Goal: Task Accomplishment & Management: Use online tool/utility

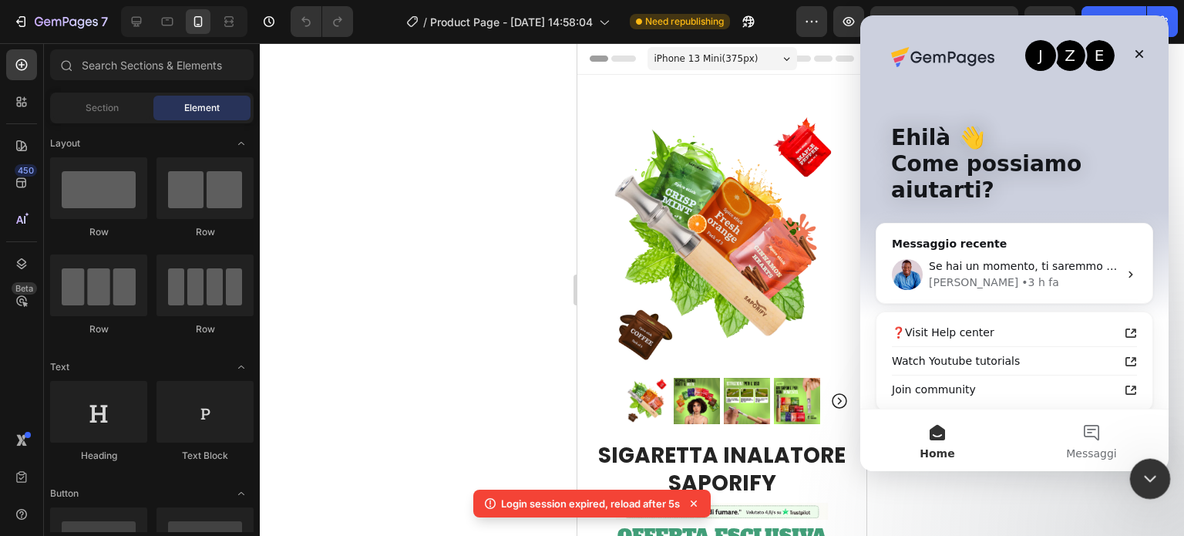
click at [1151, 470] on icon "Chiudi il messenger Intercom" at bounding box center [1147, 476] width 18 height 18
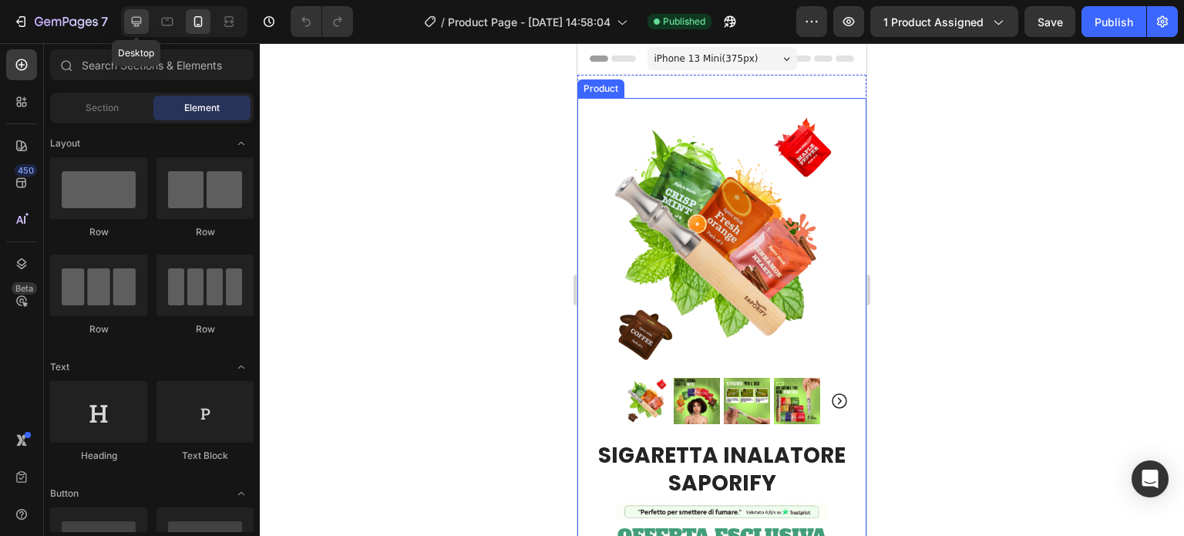
click at [129, 23] on icon at bounding box center [136, 21] width 15 height 15
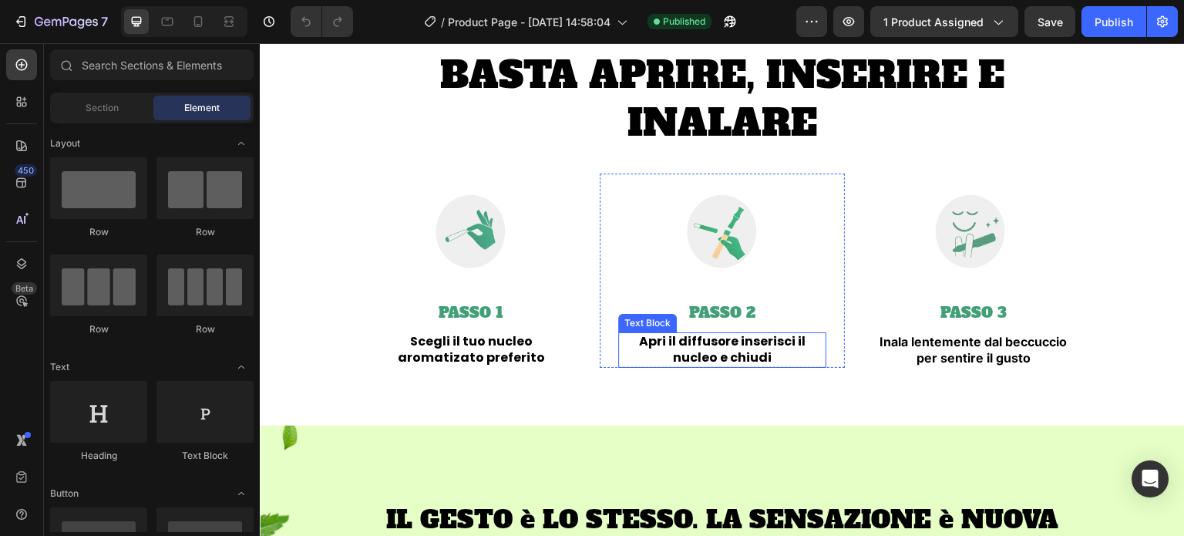
scroll to position [3391, 0]
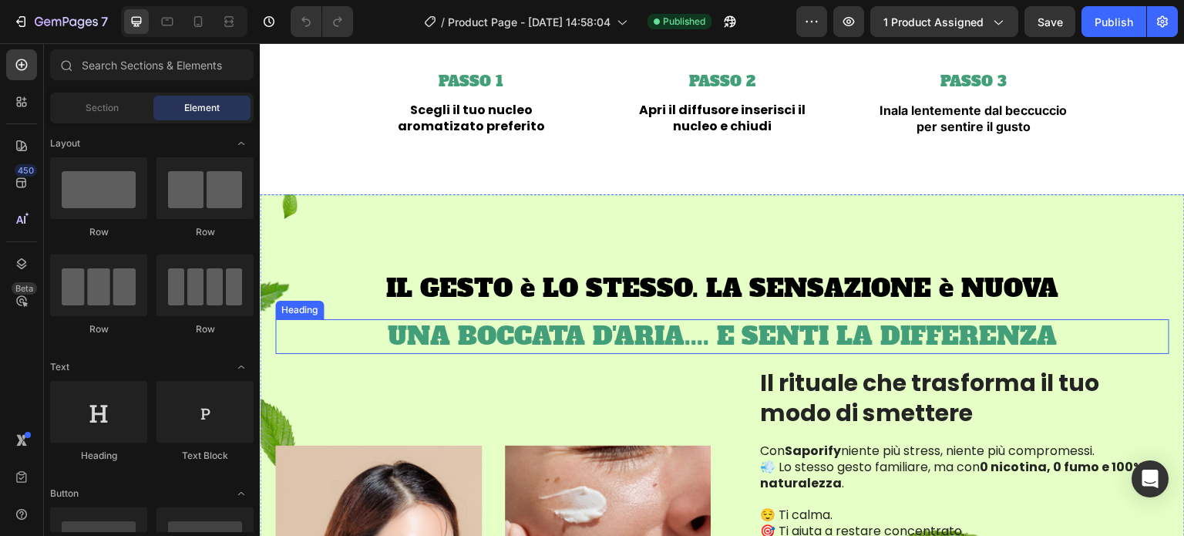
click at [699, 324] on h2 "UNA BOCCATA D'ARIA.... E SENTI LA DIFFERENZA" at bounding box center [722, 336] width 894 height 35
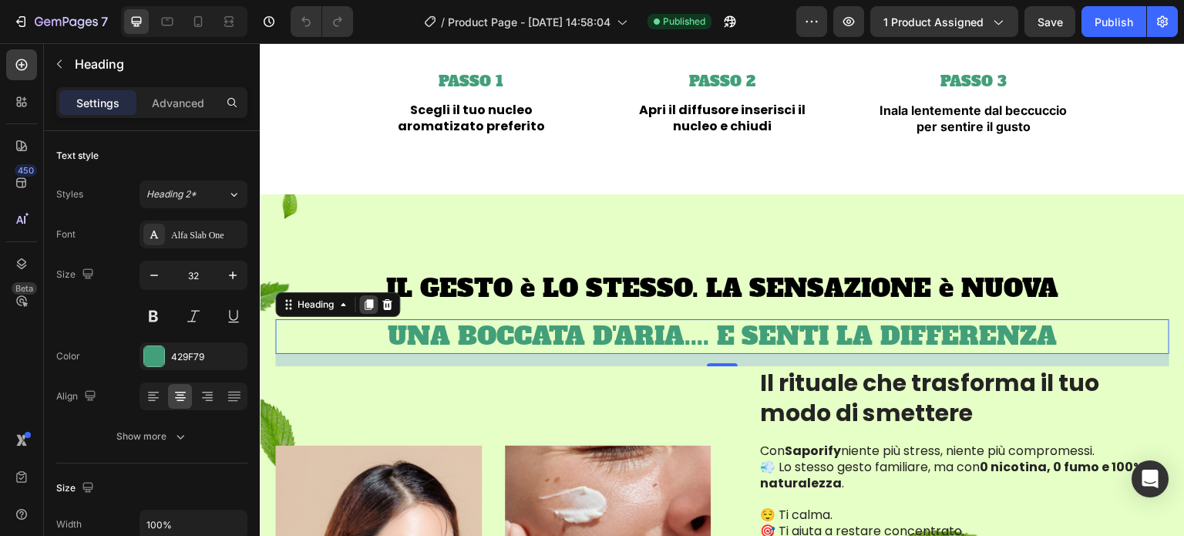
click at [370, 305] on icon at bounding box center [368, 304] width 8 height 11
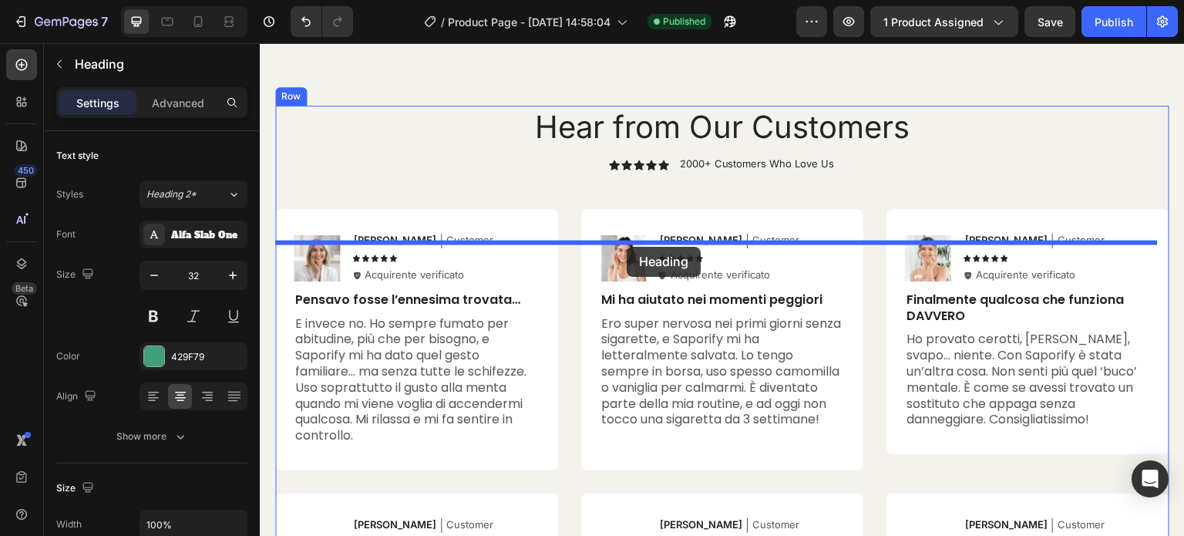
scroll to position [5687, 0]
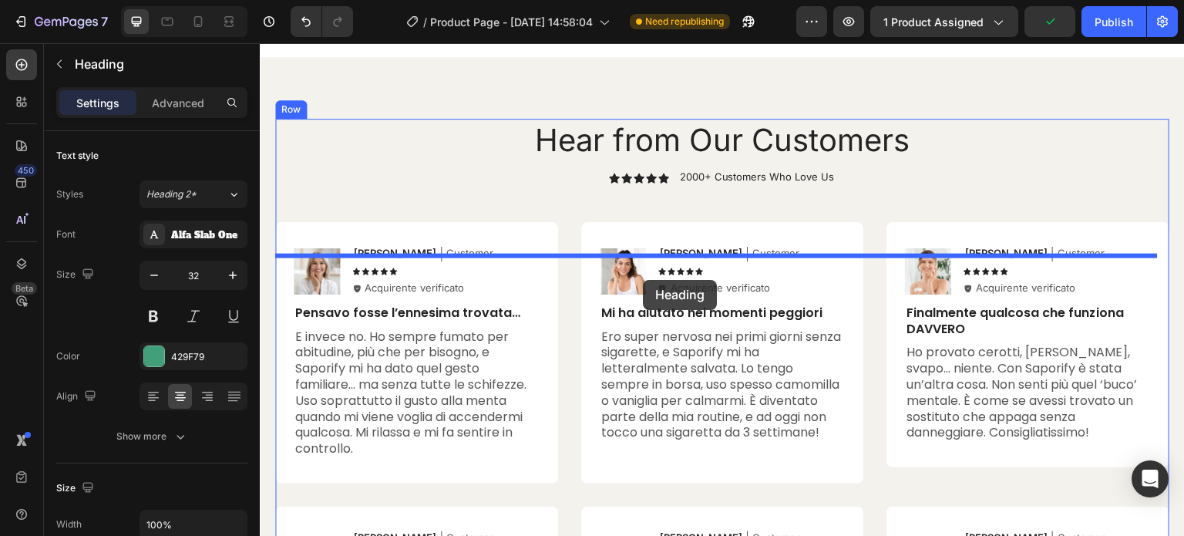
drag, startPoint x: 314, startPoint y: 358, endPoint x: 643, endPoint y: 280, distance: 337.4
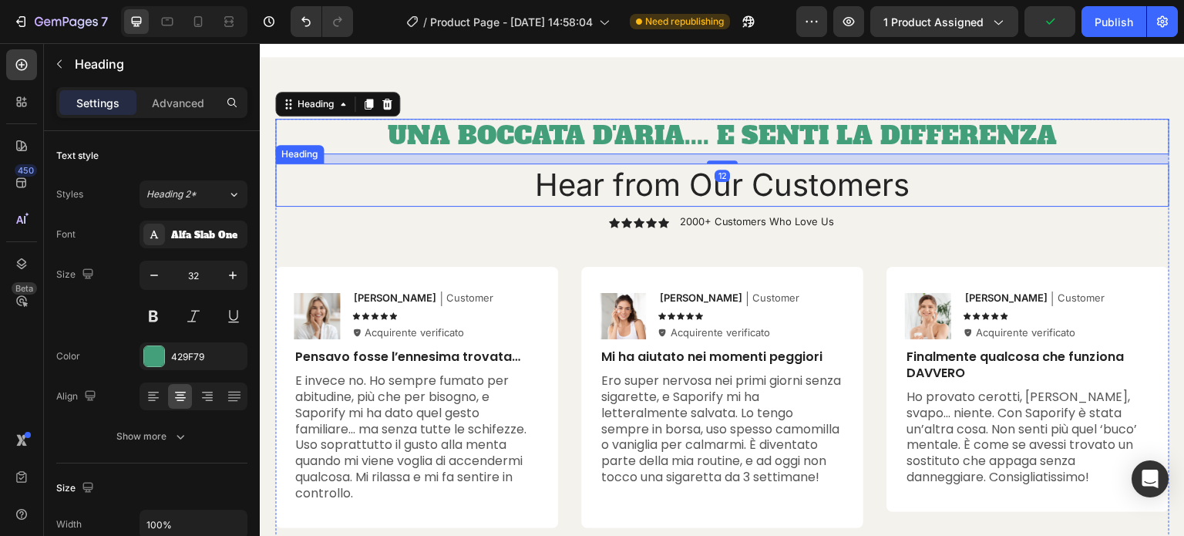
click at [680, 207] on h2 "Hear from Our Customers" at bounding box center [722, 184] width 894 height 43
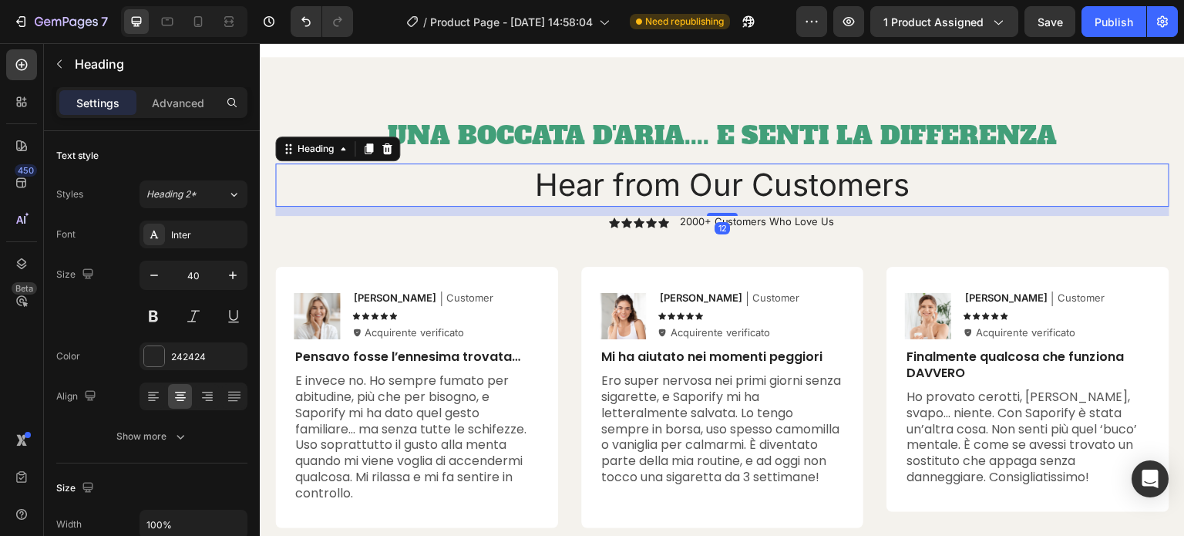
click at [680, 207] on h2 "Hear from Our Customers" at bounding box center [722, 184] width 894 height 43
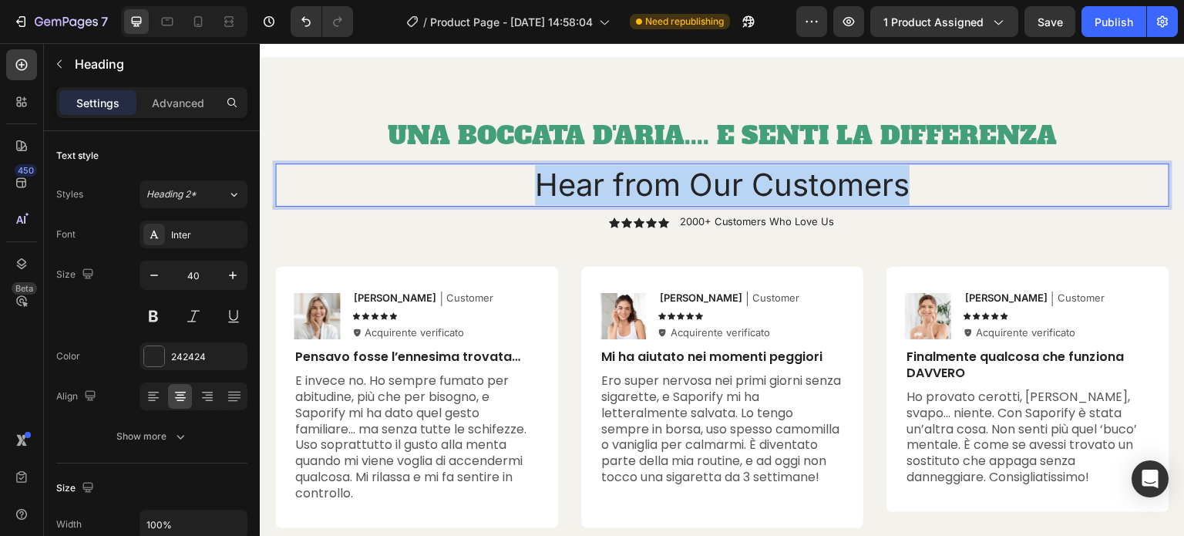
click at [680, 205] on p "Hear from Our Customers" at bounding box center [722, 185] width 891 height 40
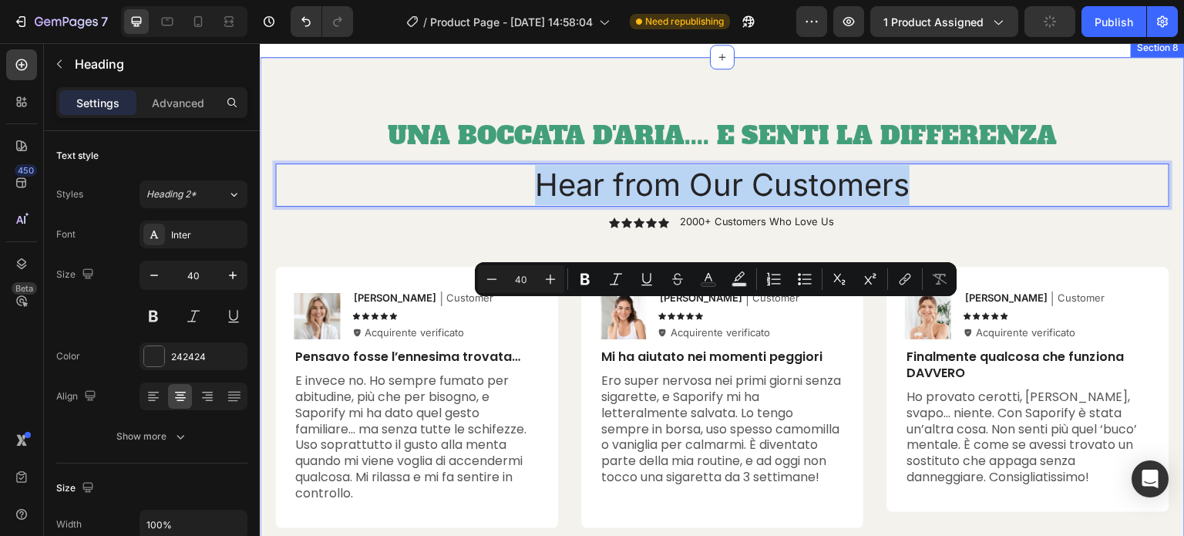
click at [416, 154] on h2 "UNA BOCCATA D'ARIA.... E SENTI LA DIFFERENZA" at bounding box center [722, 136] width 894 height 35
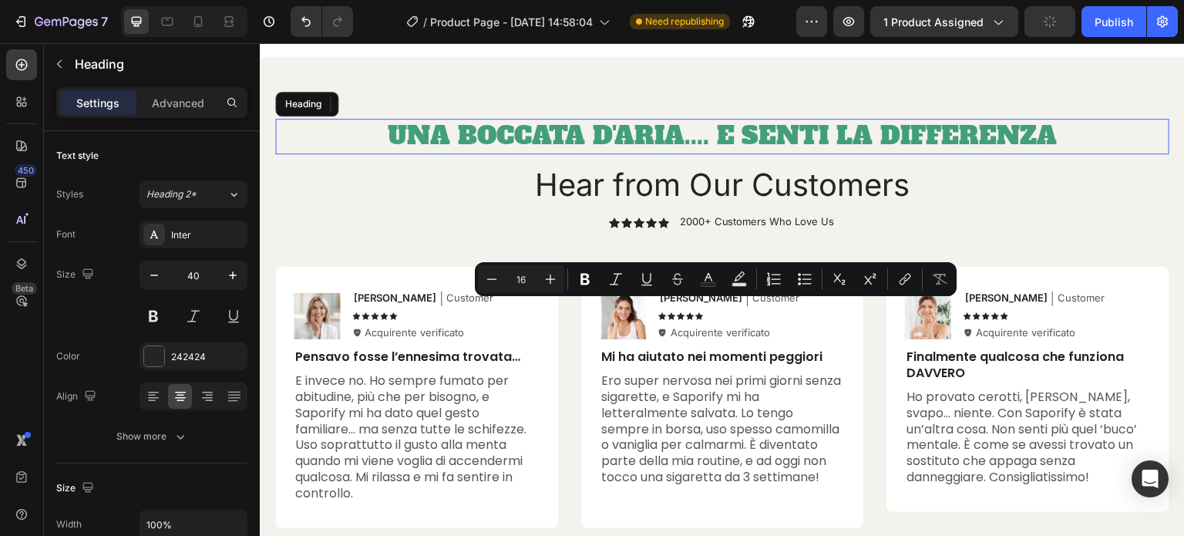
click at [416, 154] on h2 "UNA BOCCATA D'ARIA.... E SENTI LA DIFFERENZA" at bounding box center [722, 136] width 894 height 35
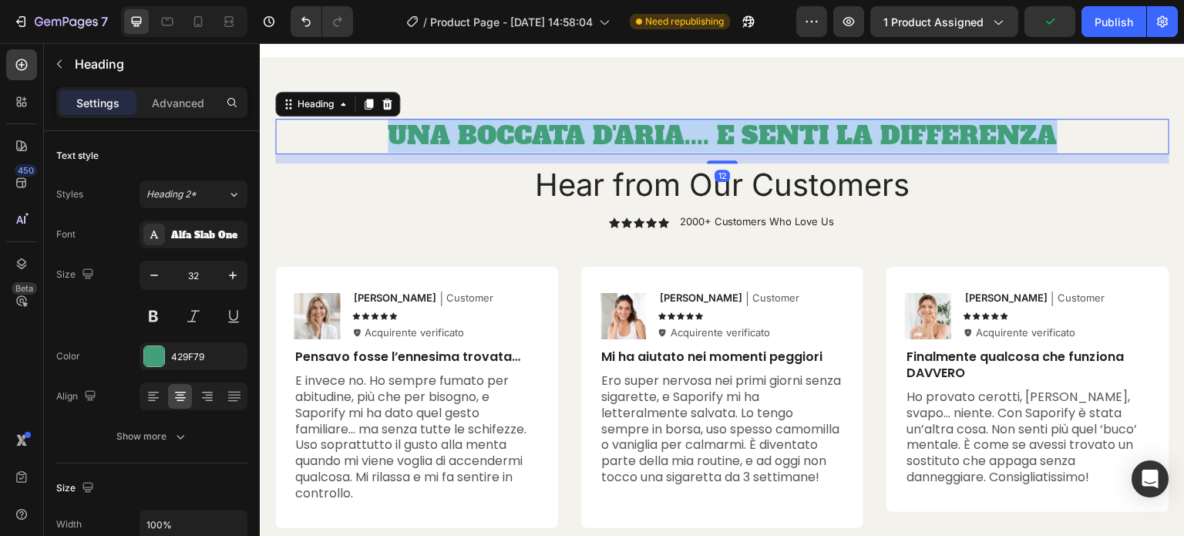
click at [416, 153] on p "UNA BOCCATA D'ARIA.... E SENTI LA DIFFERENZA" at bounding box center [722, 136] width 891 height 32
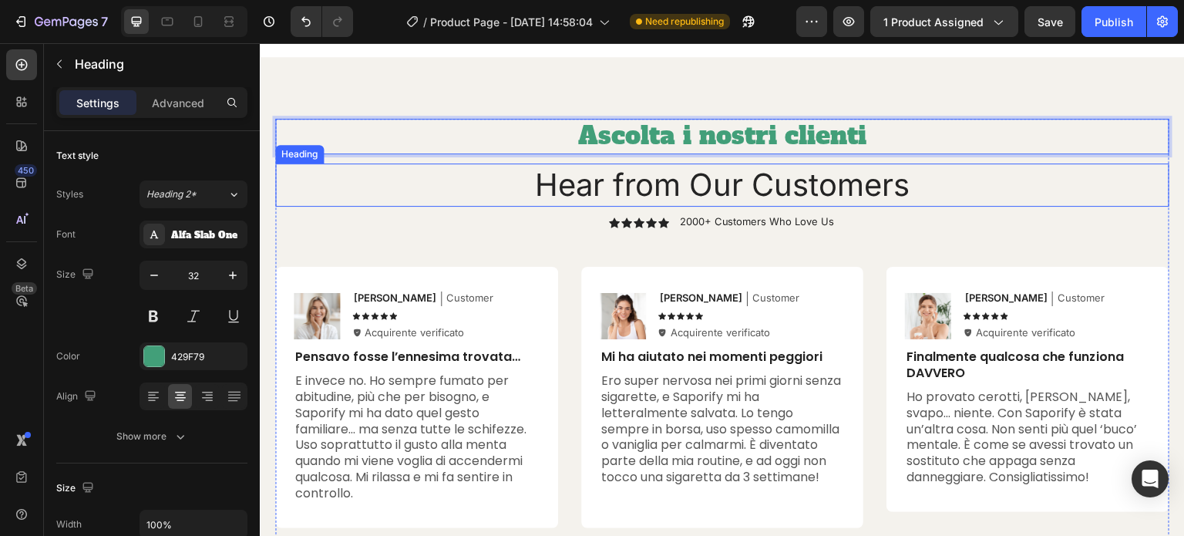
click at [696, 205] on p "Hear from Our Customers" at bounding box center [722, 185] width 891 height 40
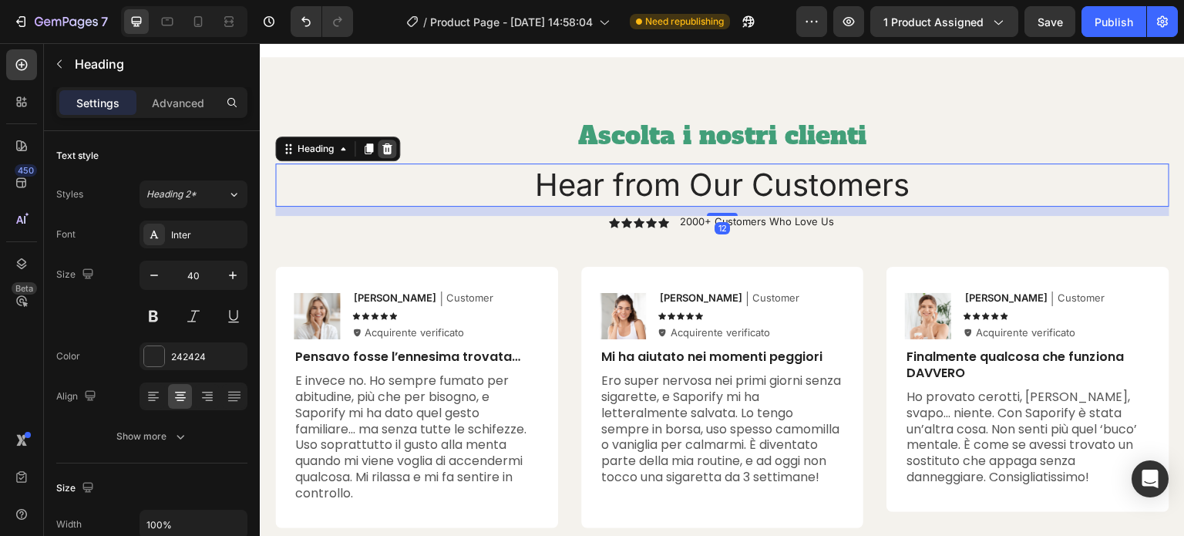
click at [390, 154] on icon at bounding box center [387, 148] width 10 height 11
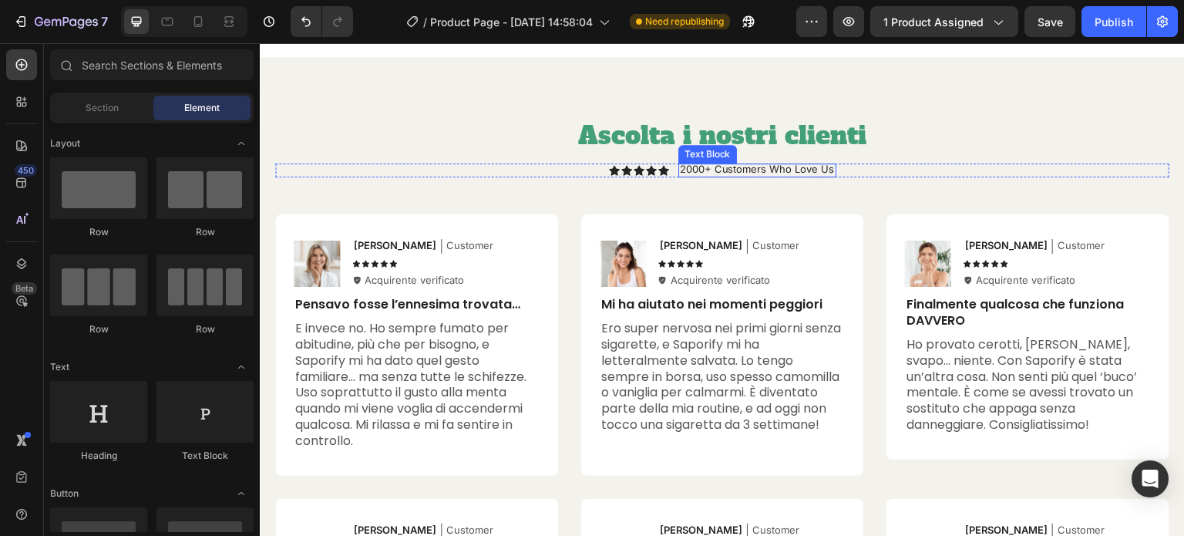
scroll to position [5610, 0]
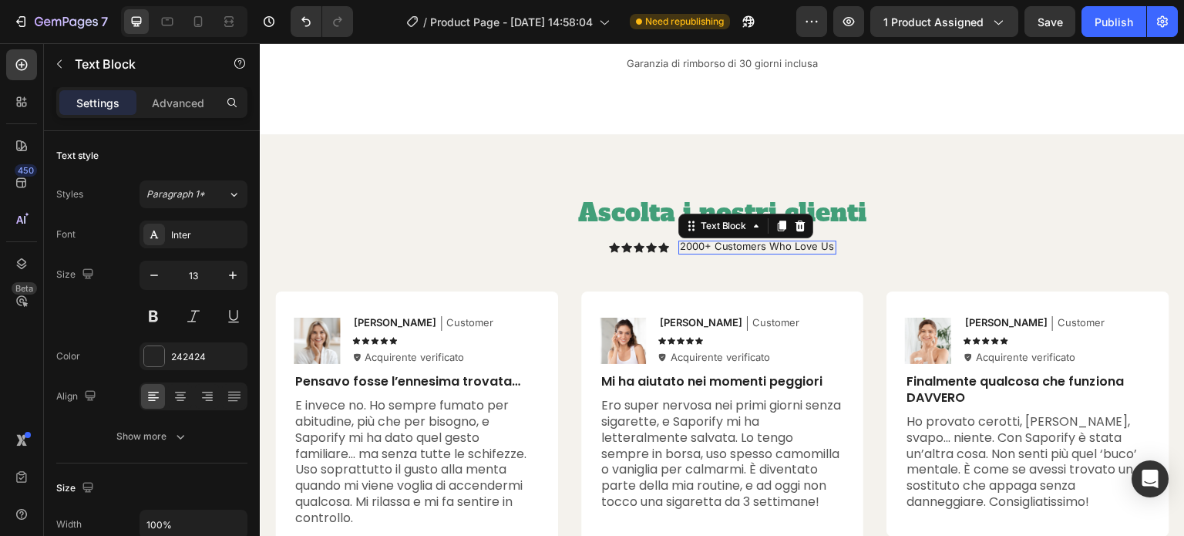
click at [726, 253] on p "2000+ Customers Who Love Us" at bounding box center [757, 246] width 155 height 12
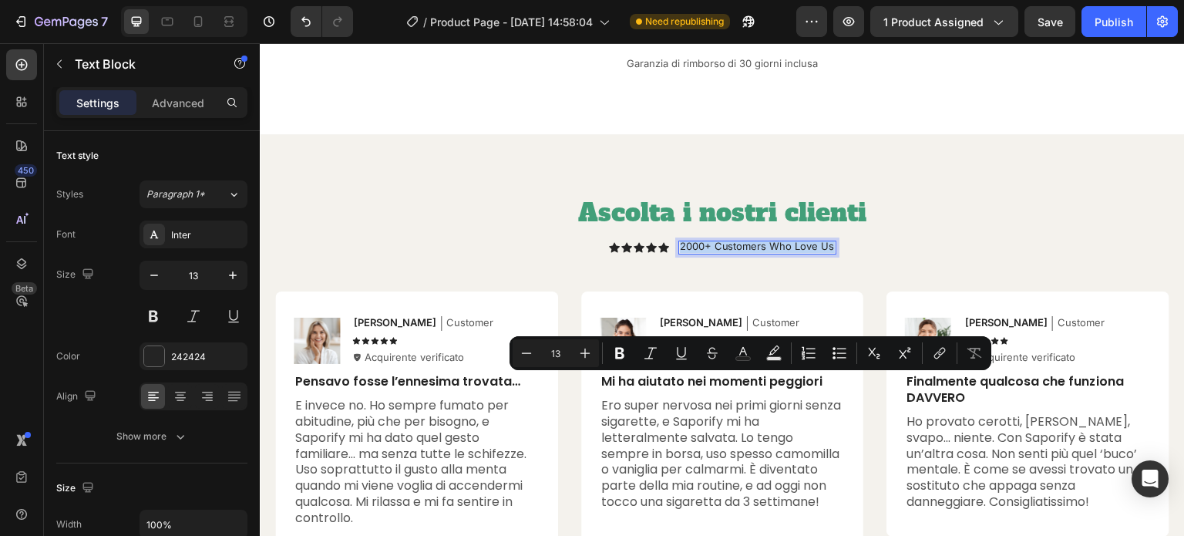
copy p "2000+ Customers Who Love Us"
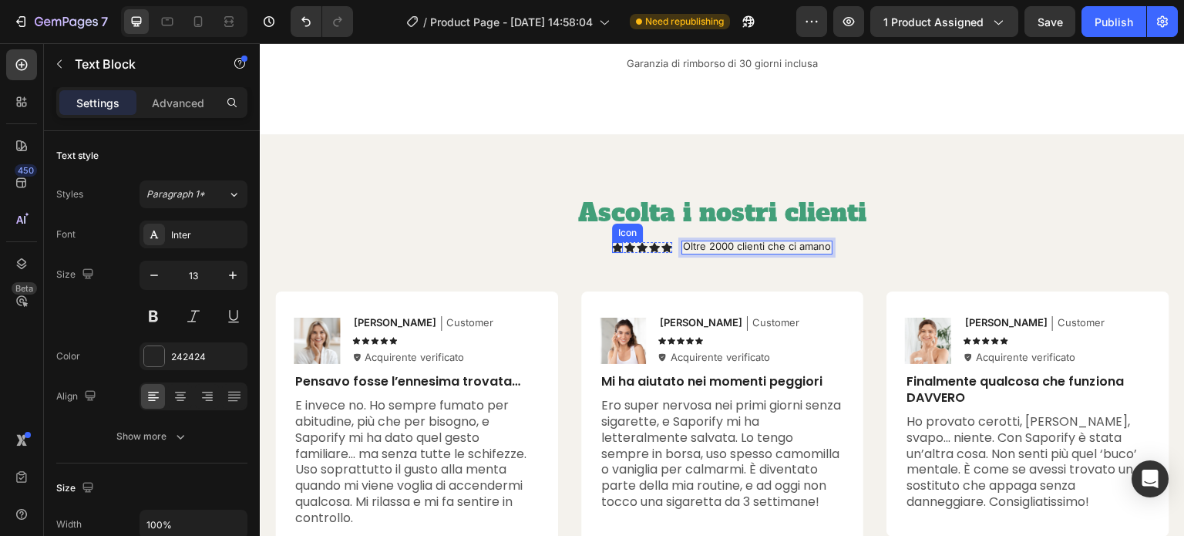
click at [612, 252] on icon at bounding box center [617, 247] width 11 height 10
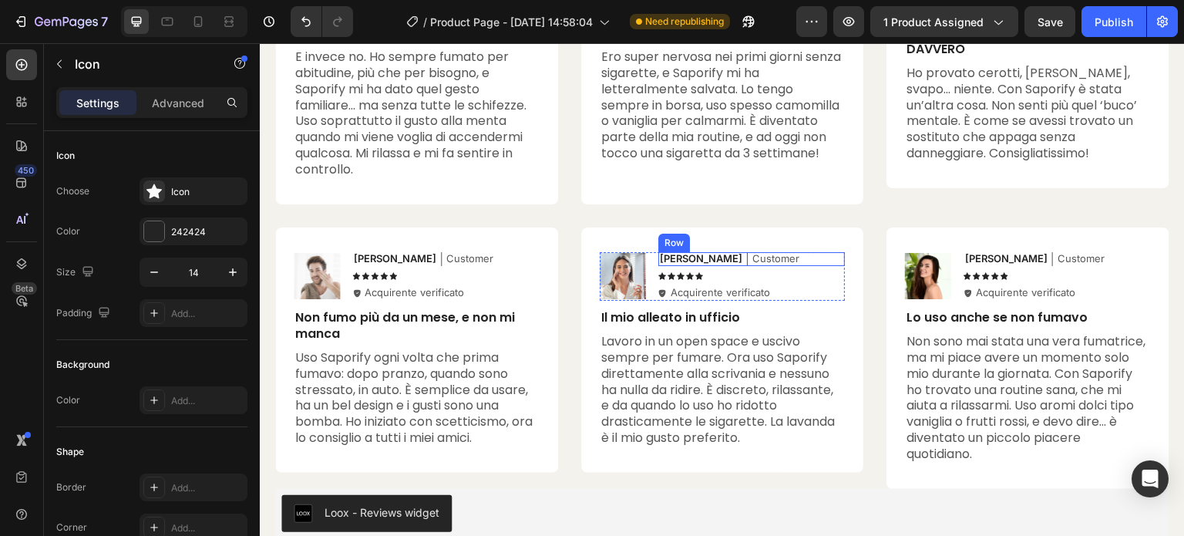
scroll to position [5995, 0]
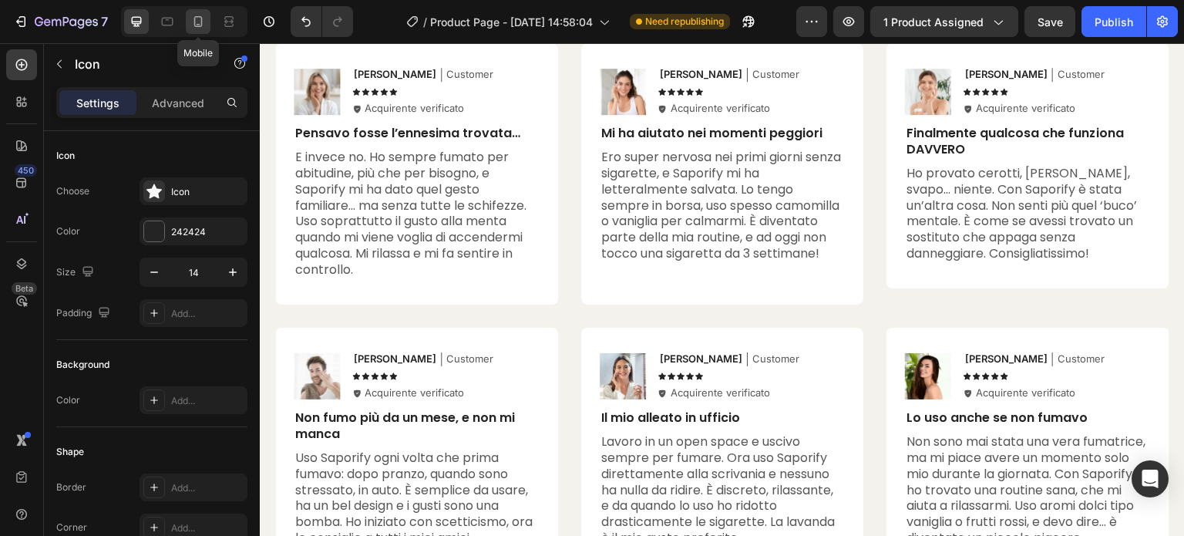
click at [198, 18] on icon at bounding box center [197, 21] width 15 height 15
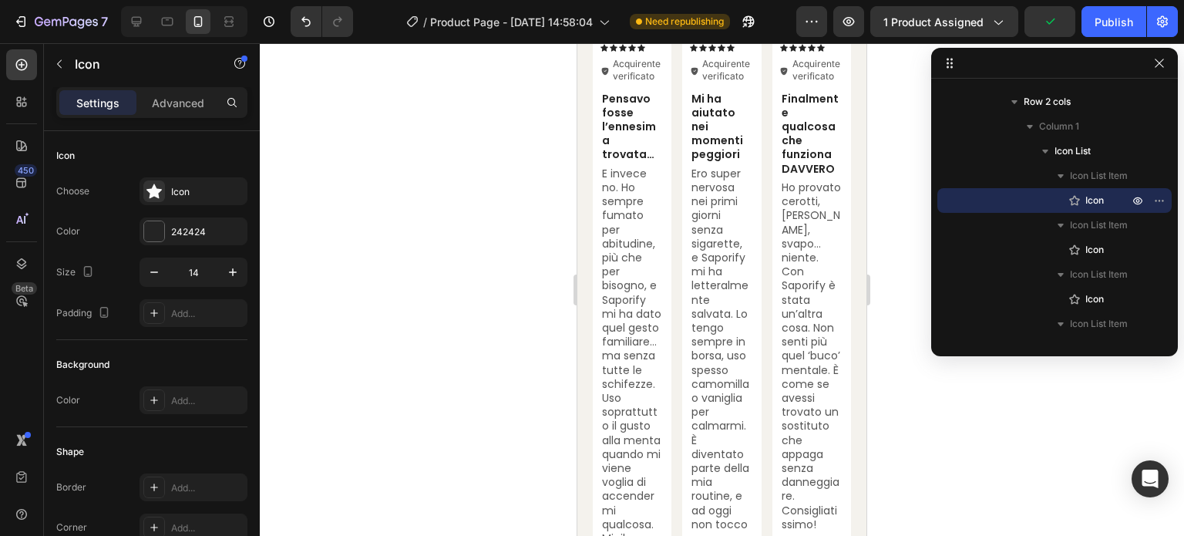
scroll to position [6104, 0]
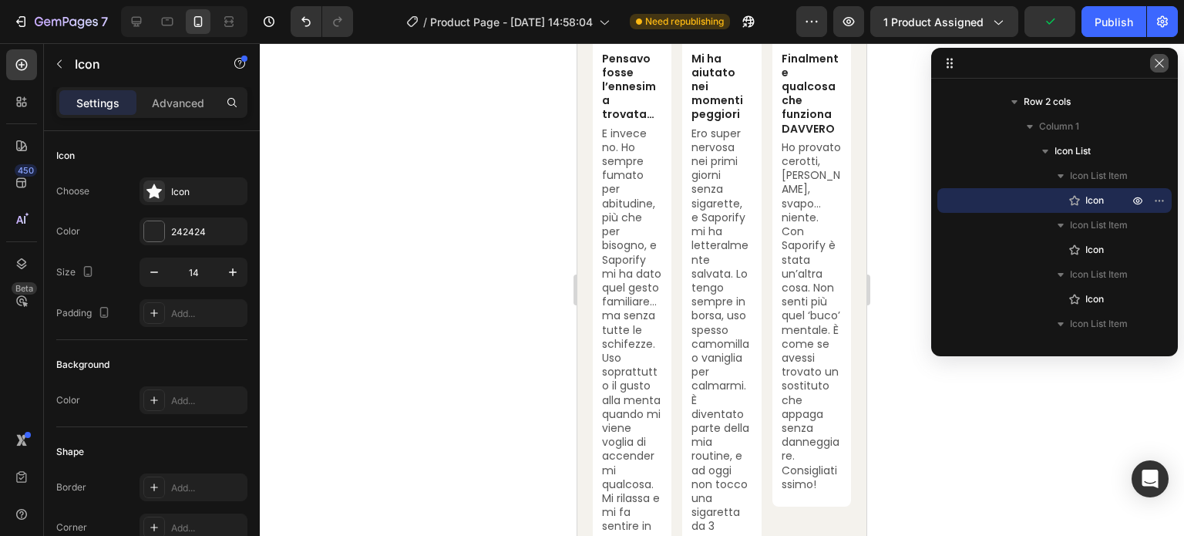
click at [1155, 62] on icon "button" at bounding box center [1159, 63] width 12 height 12
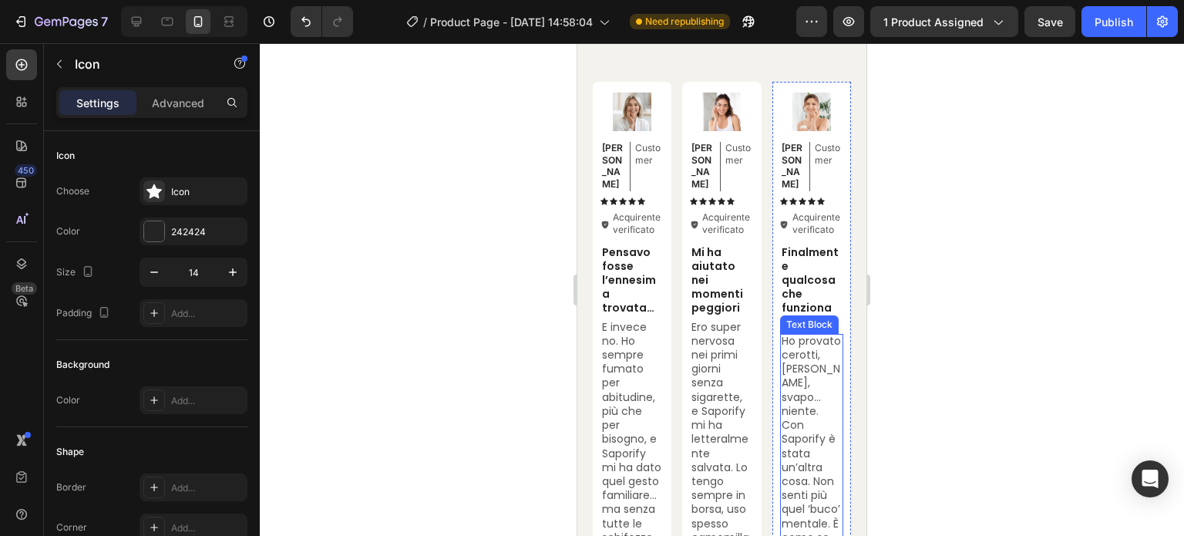
scroll to position [5796, 0]
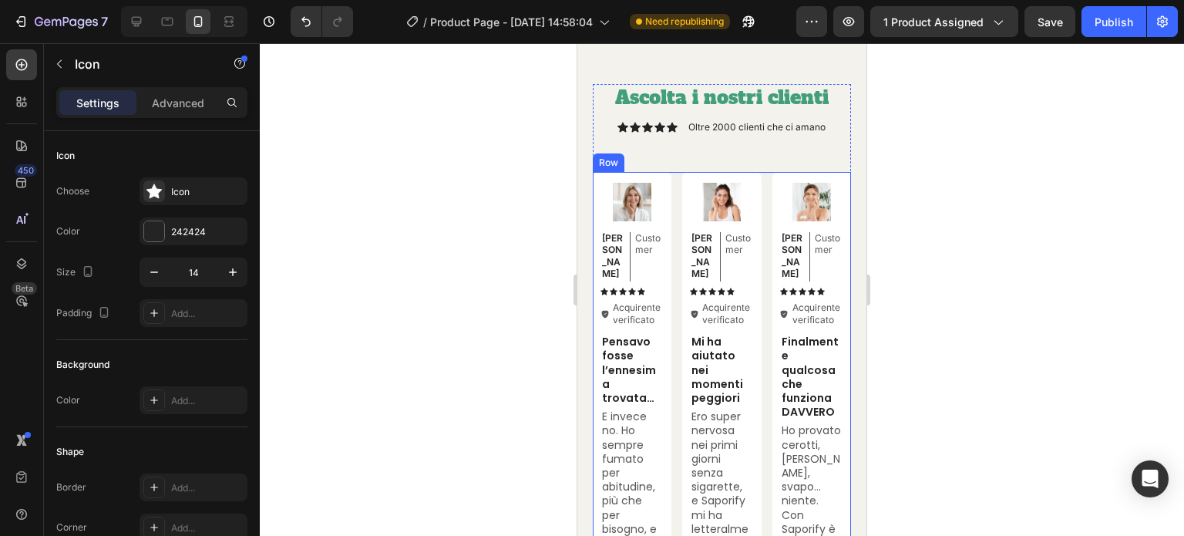
click at [757, 235] on div "Image Emily Text Block Customer Text Block Row Icon Icon Icon Icon Icon Icon Li…" at bounding box center [722, 516] width 258 height 688
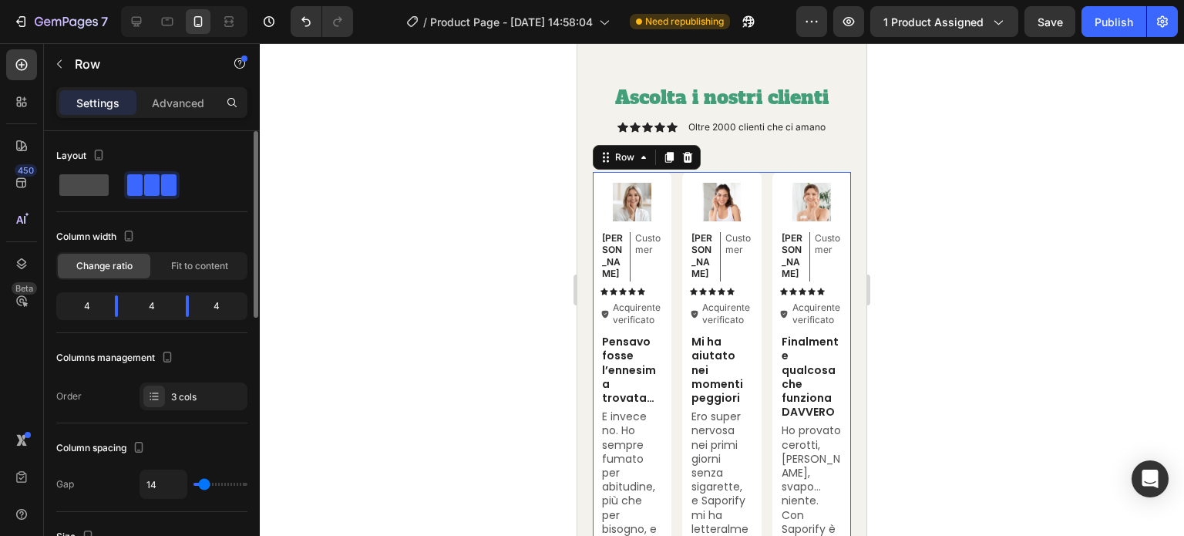
click at [78, 191] on span at bounding box center [83, 185] width 49 height 22
type input "0"
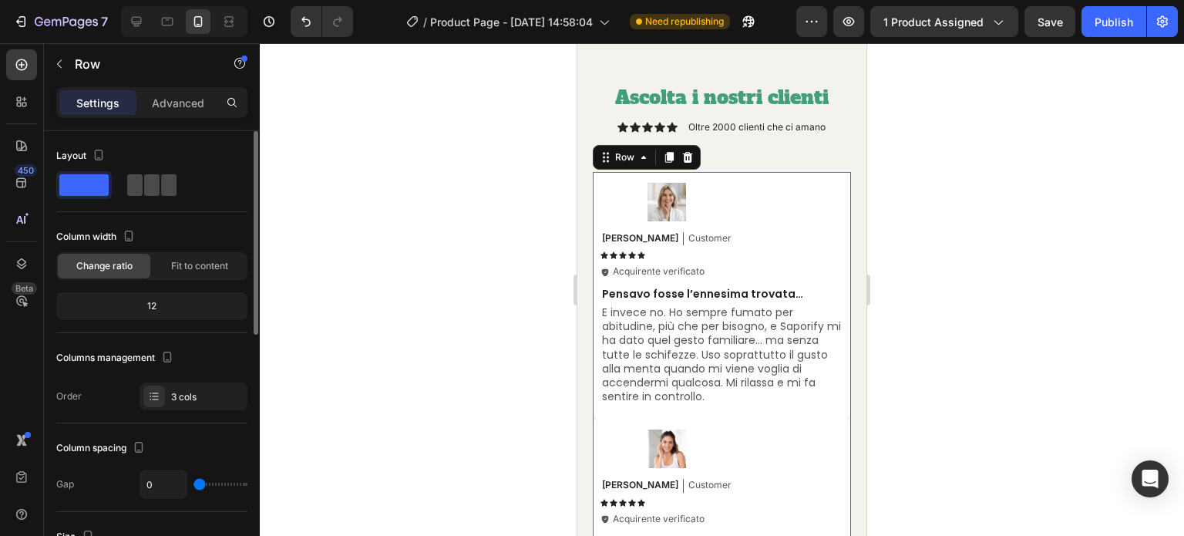
click at [144, 187] on span at bounding box center [151, 185] width 15 height 22
type input "14"
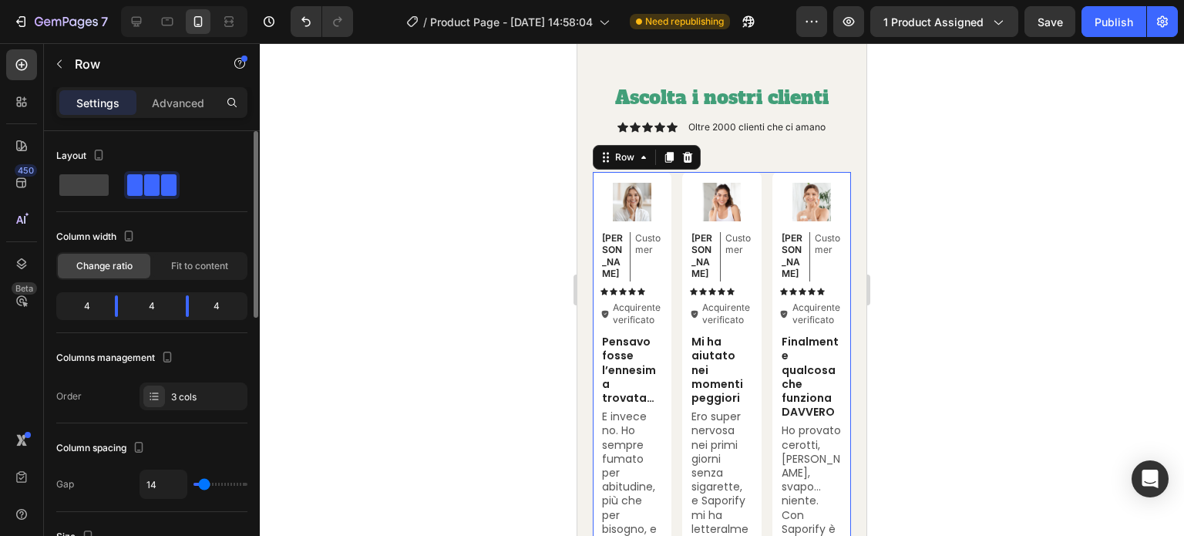
click at [148, 307] on div "4" at bounding box center [151, 306] width 43 height 22
click at [150, 303] on div "4" at bounding box center [151, 306] width 43 height 22
click at [173, 273] on div "Fit to content" at bounding box center [199, 266] width 92 height 25
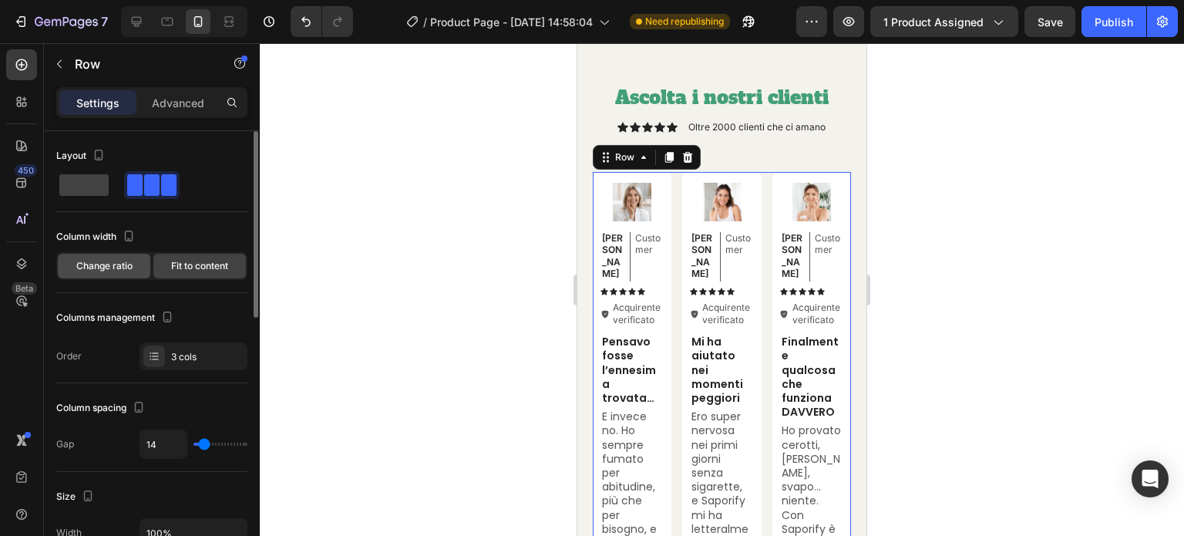
click at [126, 270] on span "Change ratio" at bounding box center [104, 266] width 56 height 14
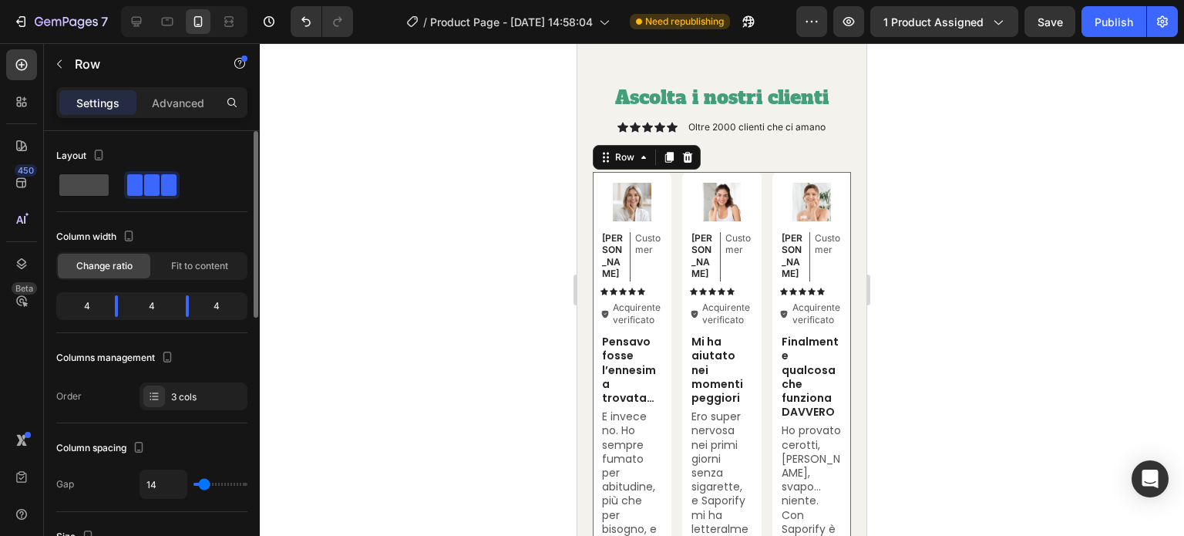
click at [102, 188] on span at bounding box center [83, 185] width 49 height 22
type input "0"
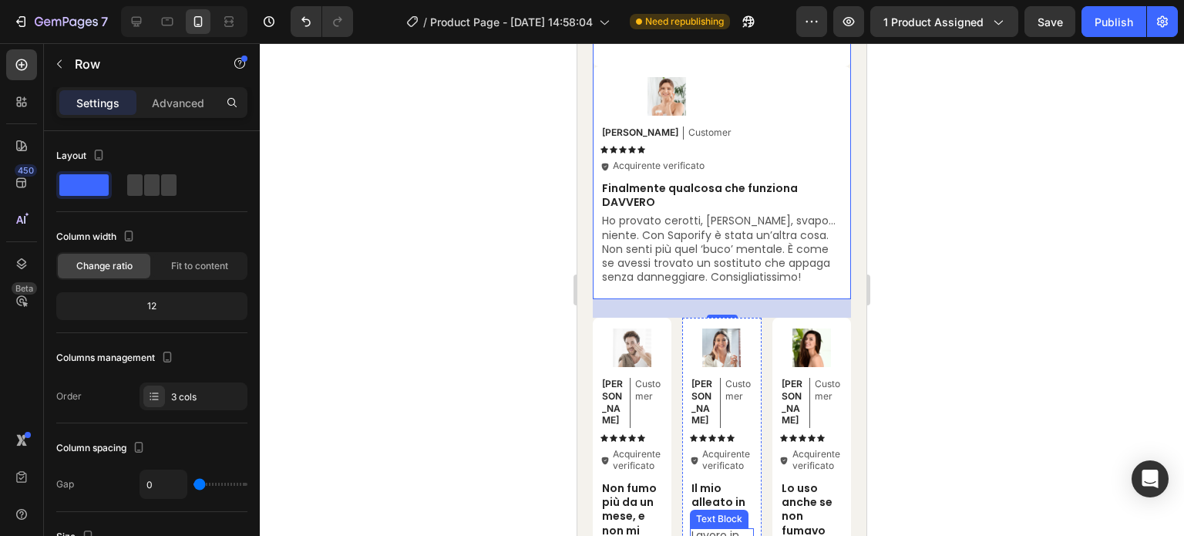
scroll to position [6412, 0]
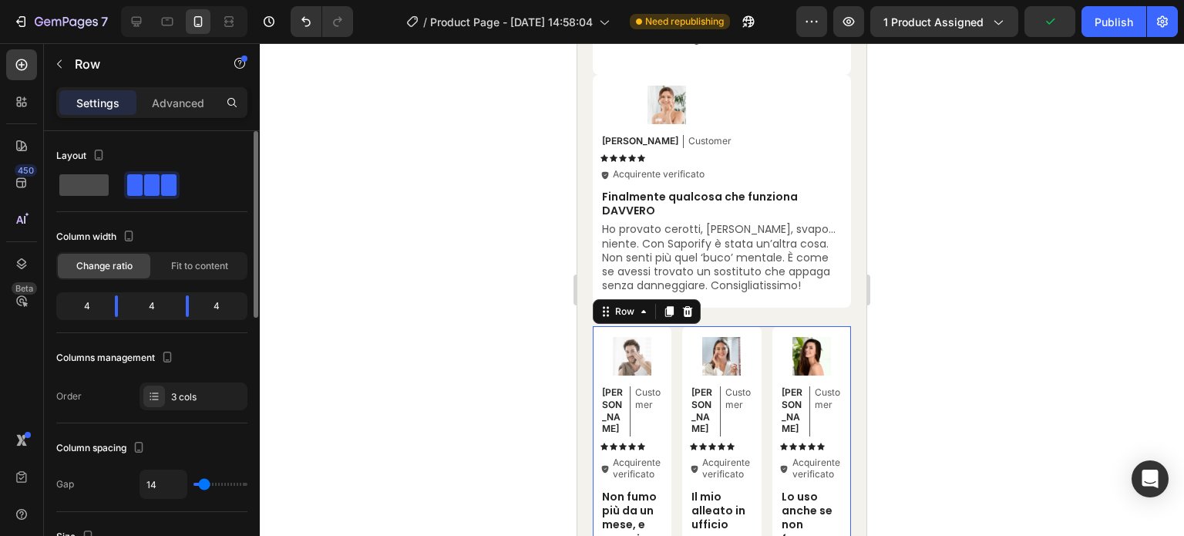
click at [86, 189] on span at bounding box center [83, 185] width 49 height 22
type input "0"
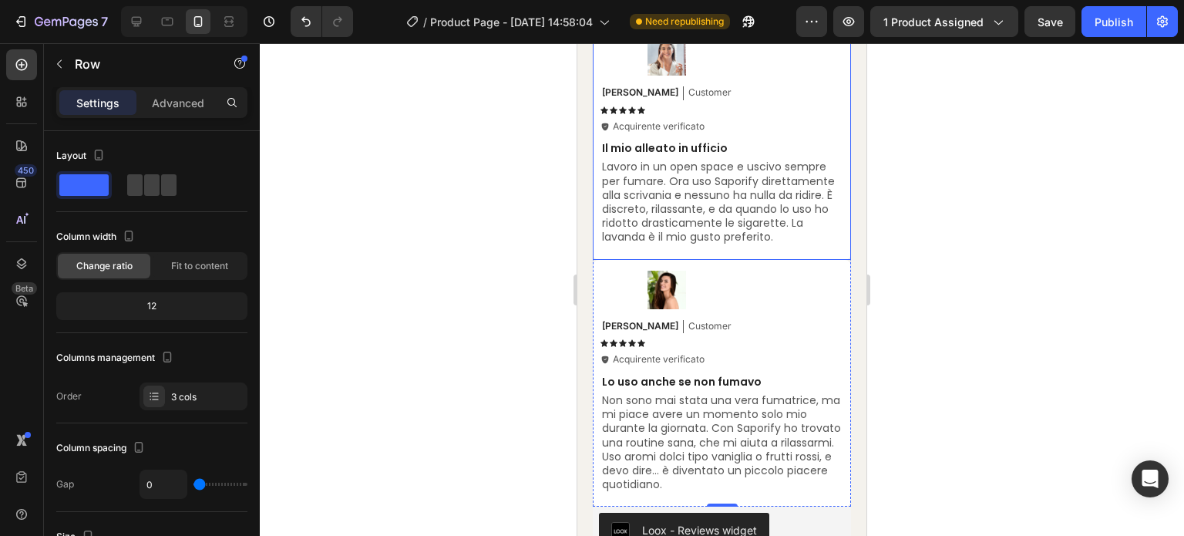
scroll to position [6951, 0]
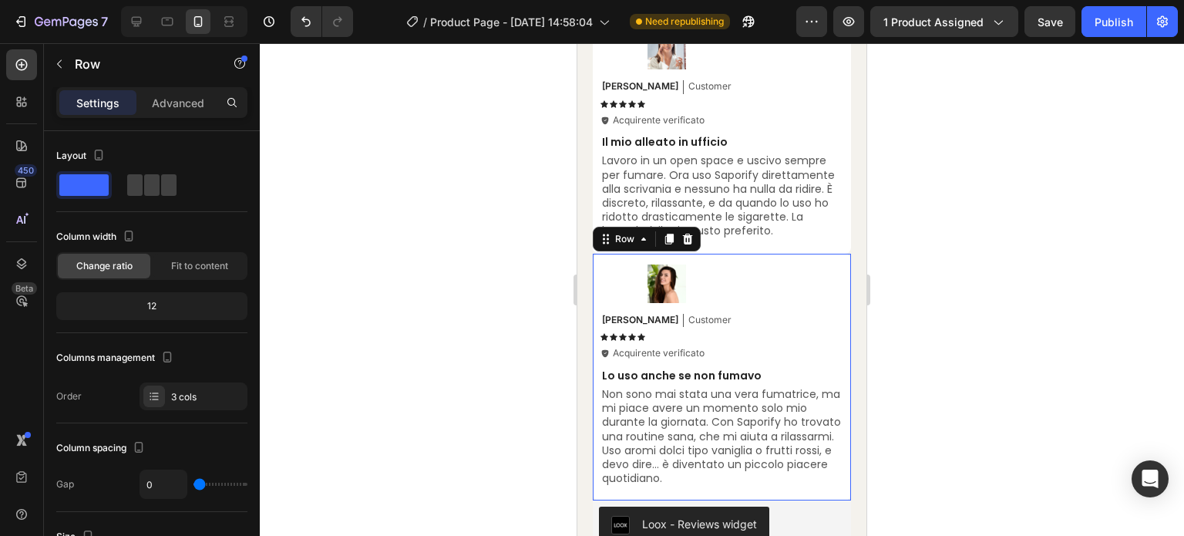
click at [826, 301] on div "Image [PERSON_NAME] Text Block Customer Text Block Row Icon Icon Icon Icon Icon…" at bounding box center [722, 377] width 258 height 247
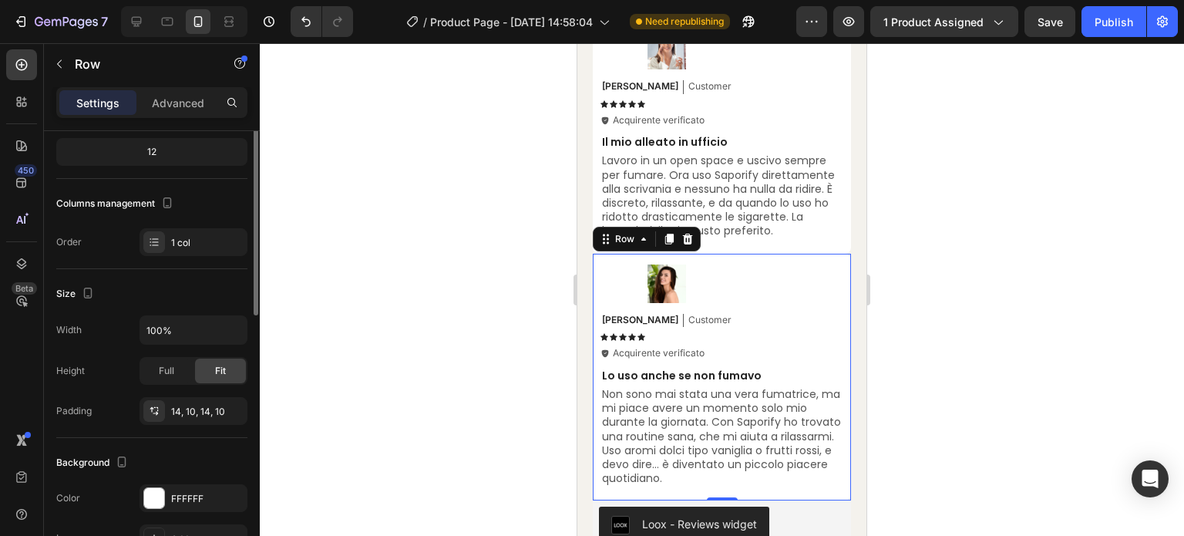
scroll to position [0, 0]
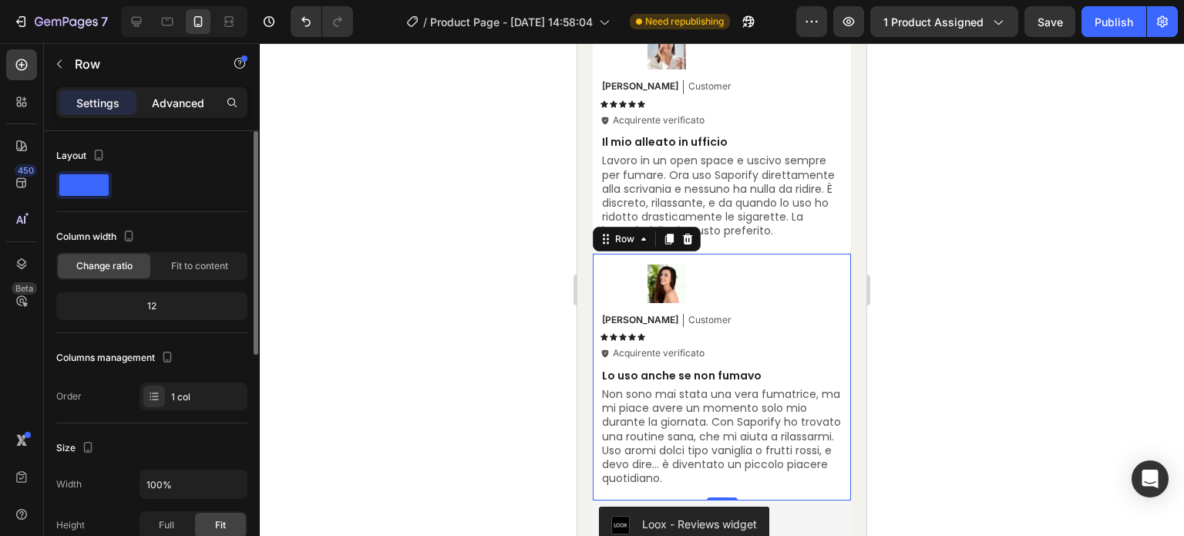
click at [180, 101] on p "Advanced" at bounding box center [178, 103] width 52 height 16
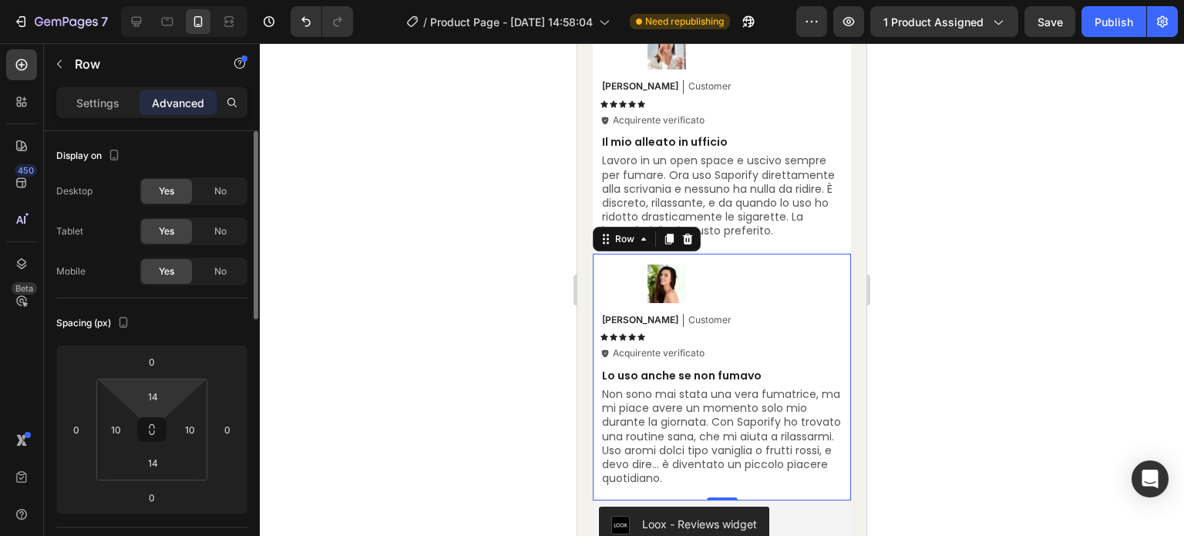
scroll to position [77, 0]
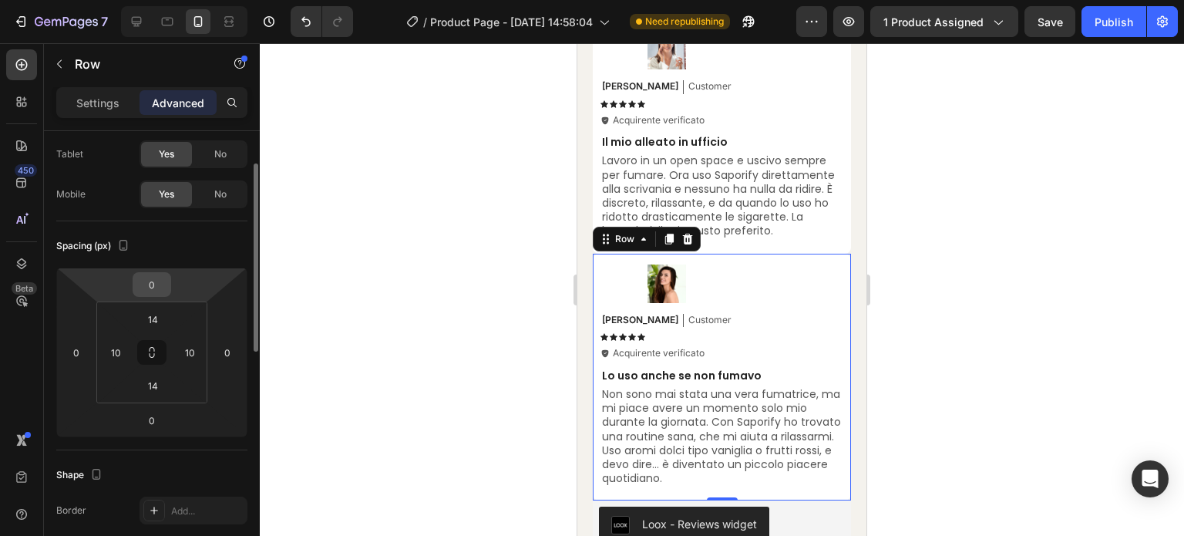
click at [157, 292] on input "0" at bounding box center [151, 284] width 31 height 23
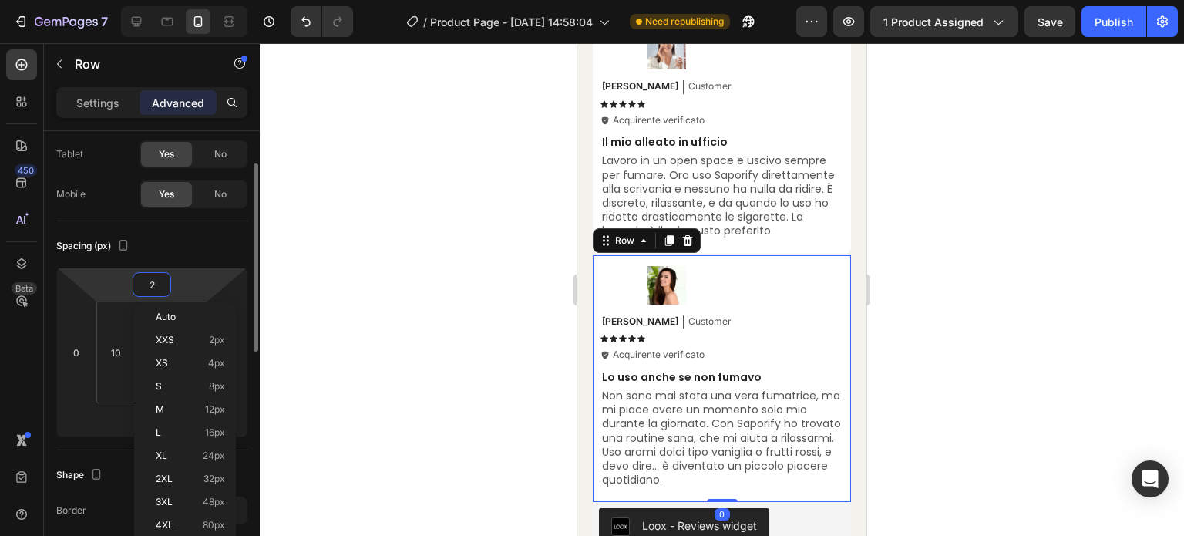
type input "20"
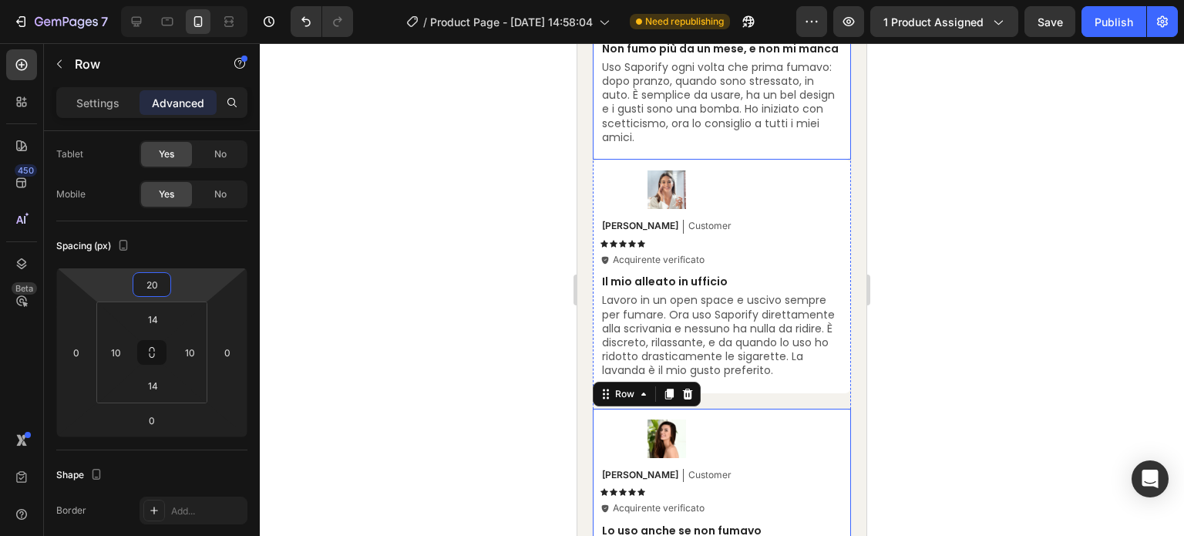
scroll to position [6720, 0]
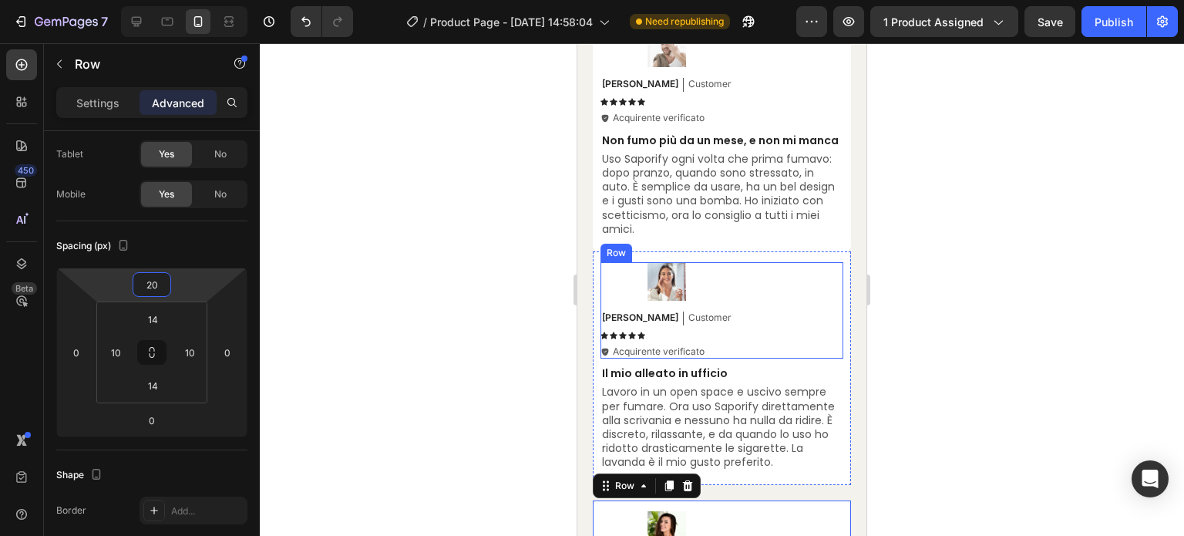
click at [794, 301] on div "Image [PERSON_NAME] Text Block Customer Text Block Row Icon Icon Icon Icon Icon…" at bounding box center [721, 310] width 243 height 96
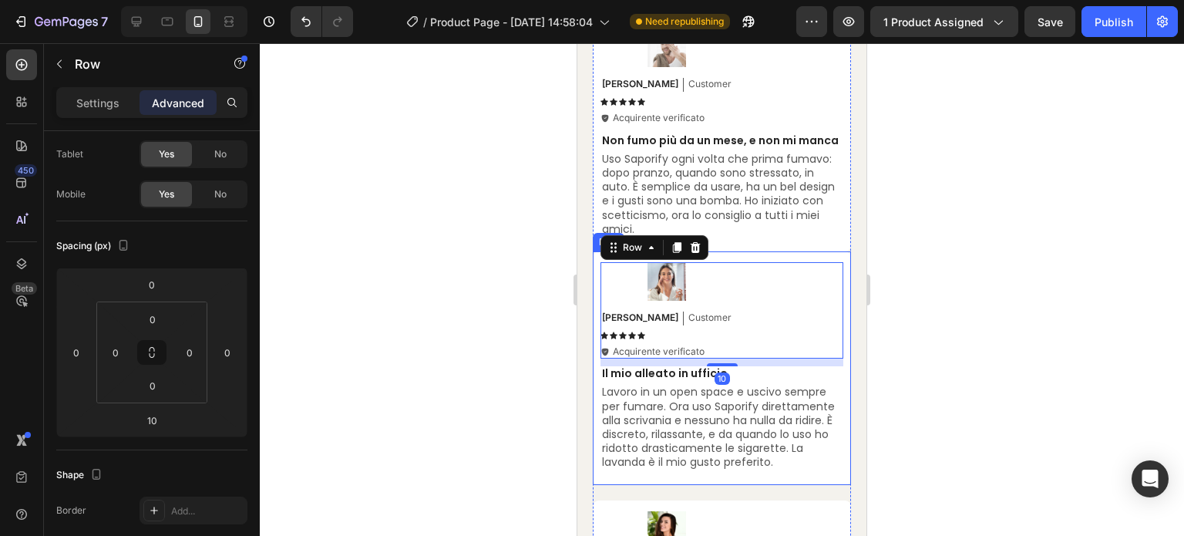
click at [794, 283] on div "Image [PERSON_NAME] Text Block Customer Text Block Row Icon Icon Icon Icon Icon…" at bounding box center [722, 367] width 258 height 233
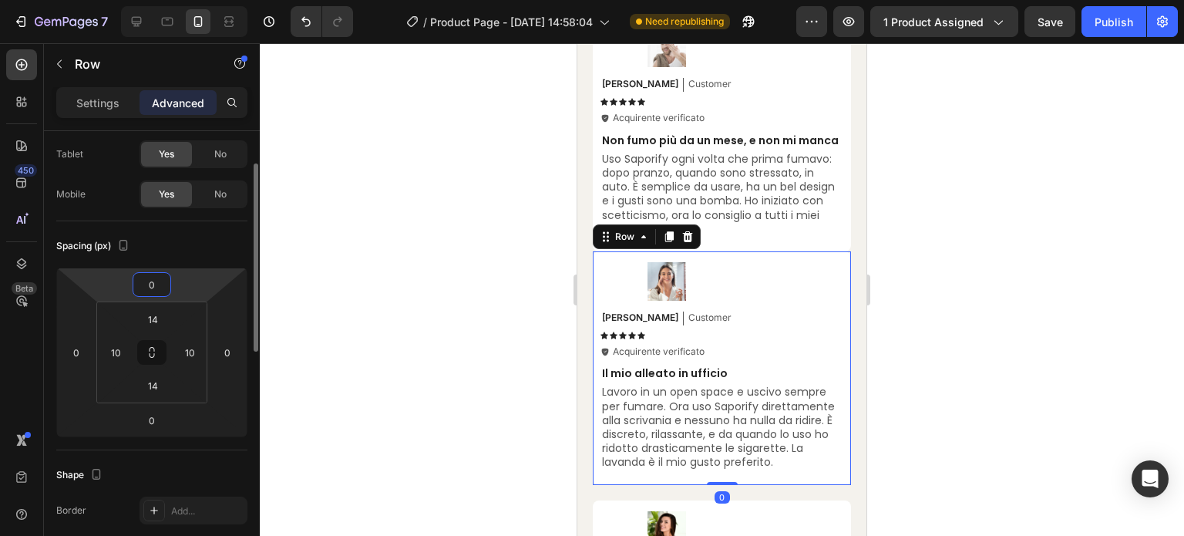
click at [151, 276] on input "0" at bounding box center [151, 284] width 31 height 23
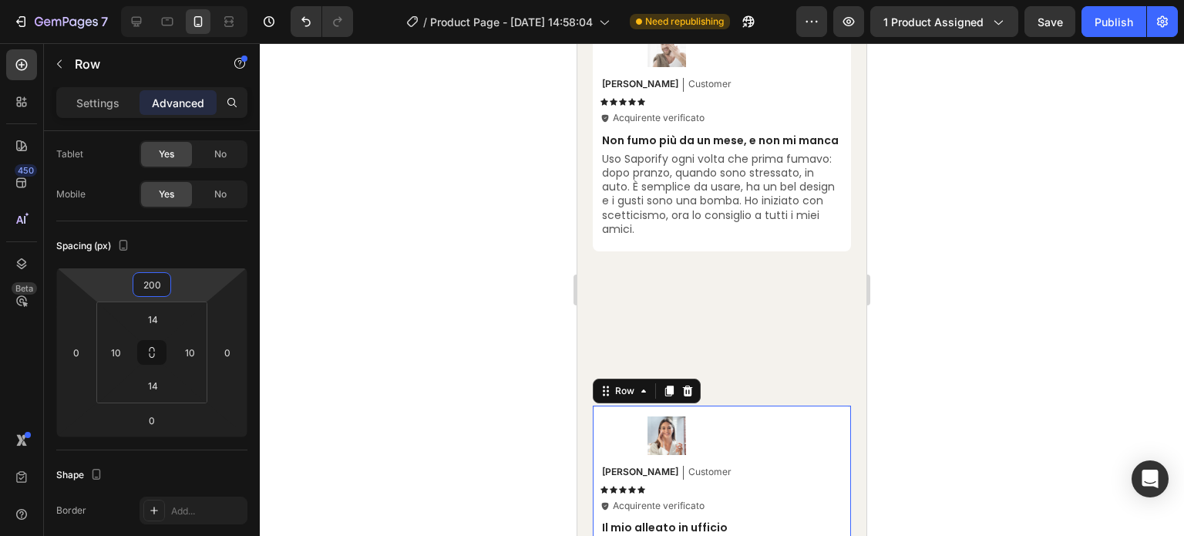
type input "20"
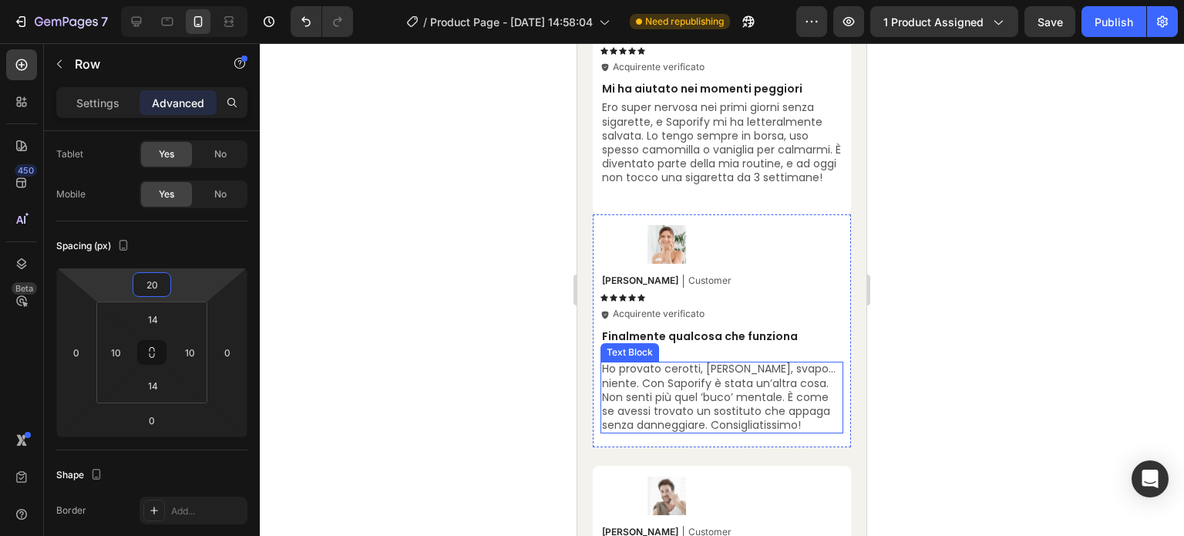
scroll to position [6258, 0]
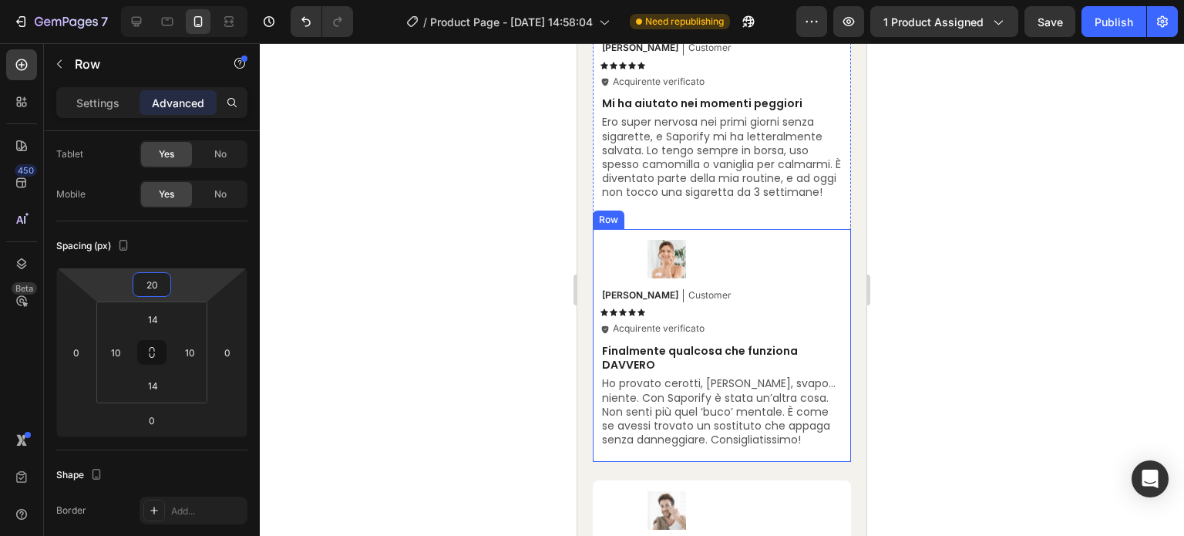
click at [784, 250] on div "Image [PERSON_NAME] Text Block Customer Text Block Row Icon Icon Icon Icon Icon…" at bounding box center [722, 345] width 258 height 233
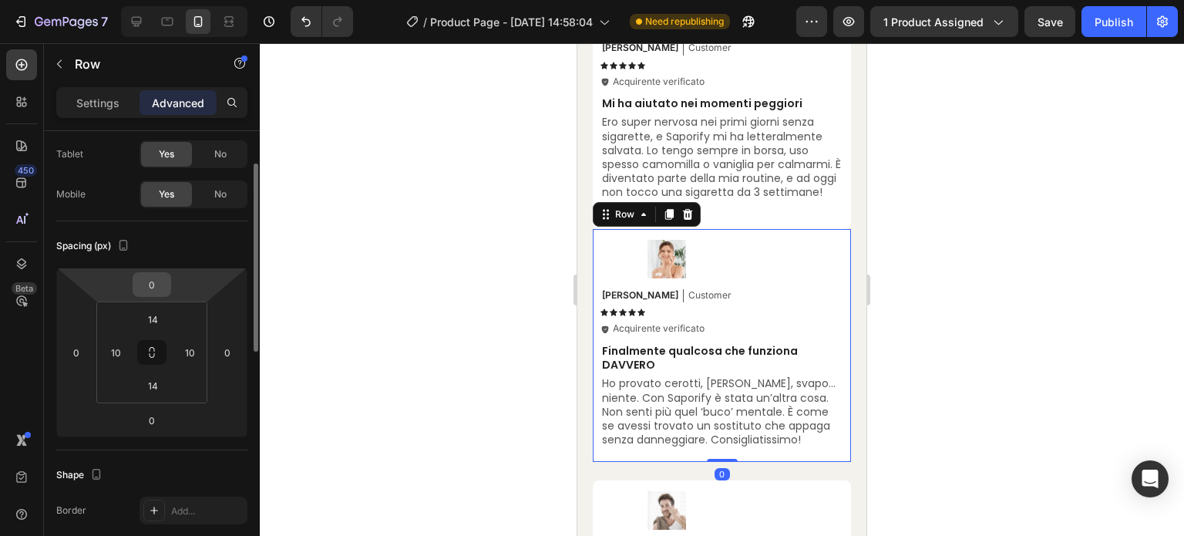
click at [145, 282] on input "0" at bounding box center [151, 284] width 31 height 23
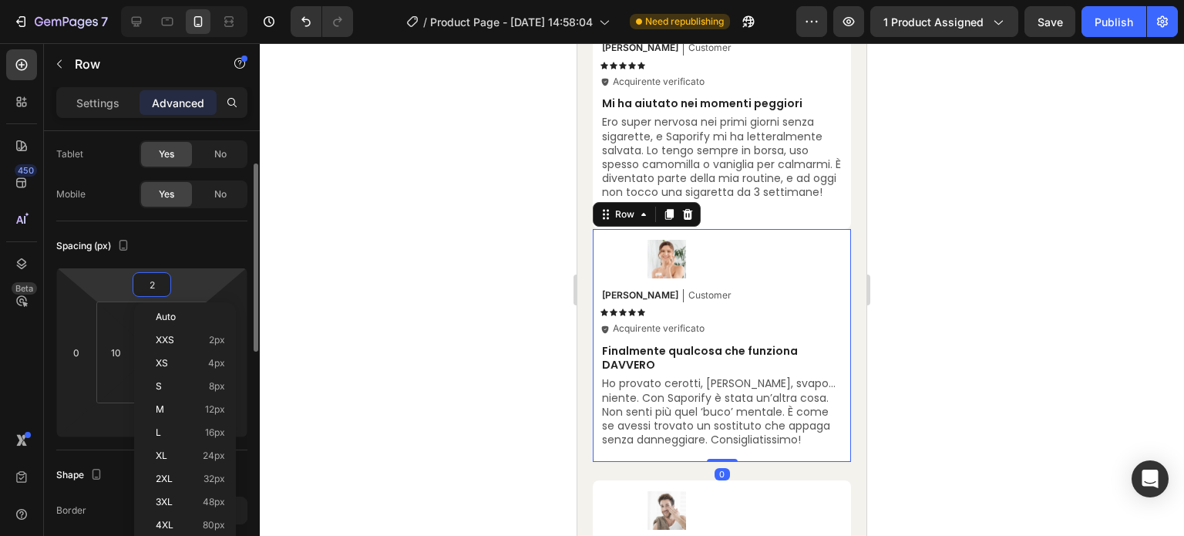
type input "20"
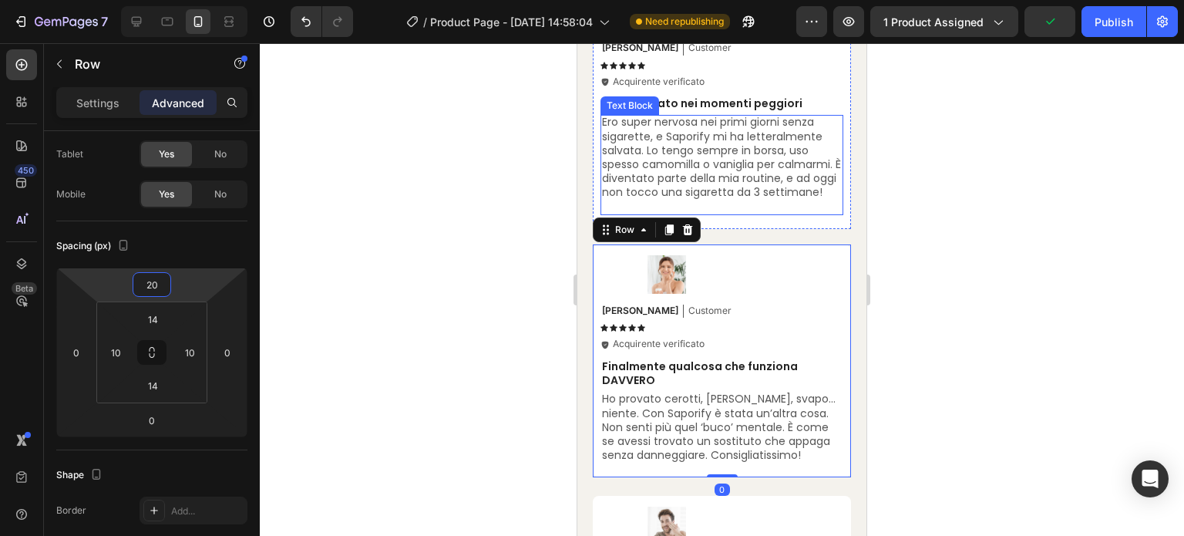
scroll to position [5873, 0]
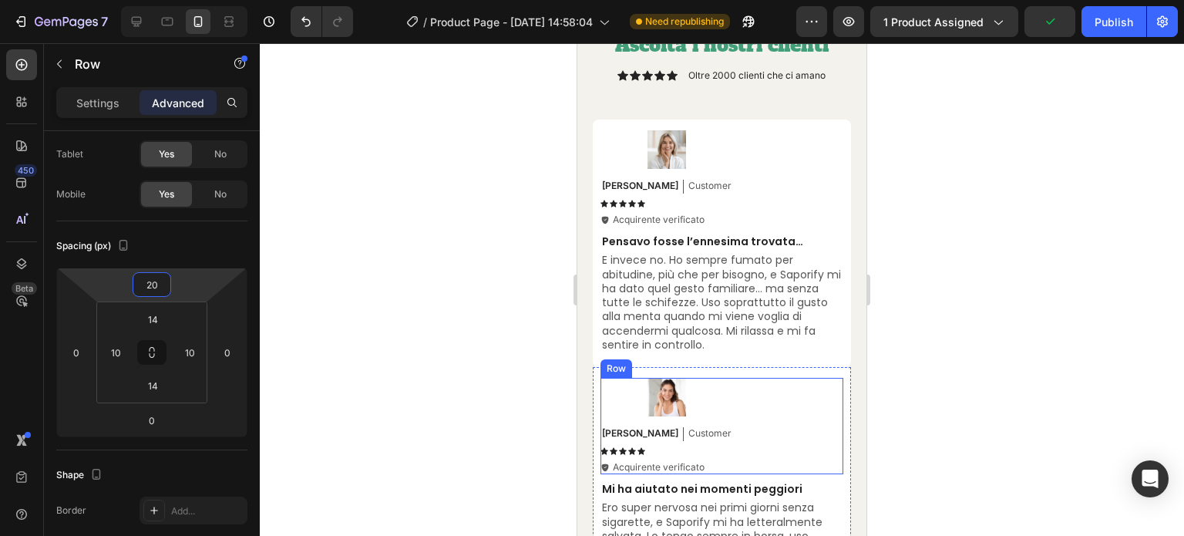
click at [794, 378] on div "Image [PERSON_NAME] Text Block Customer Text Block Row Icon Icon Icon Icon Icon…" at bounding box center [721, 426] width 243 height 96
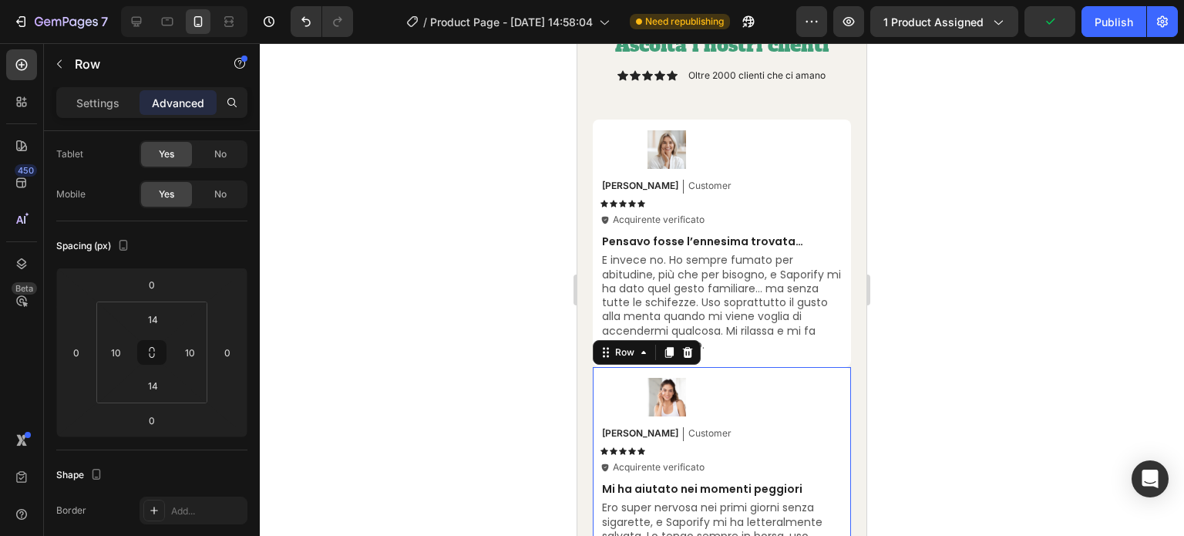
click at [793, 370] on div "Image [PERSON_NAME] Text Block Customer Text Block Row Icon Icon Icon Icon Icon…" at bounding box center [722, 490] width 258 height 247
click at [162, 283] on input "0" at bounding box center [151, 284] width 31 height 23
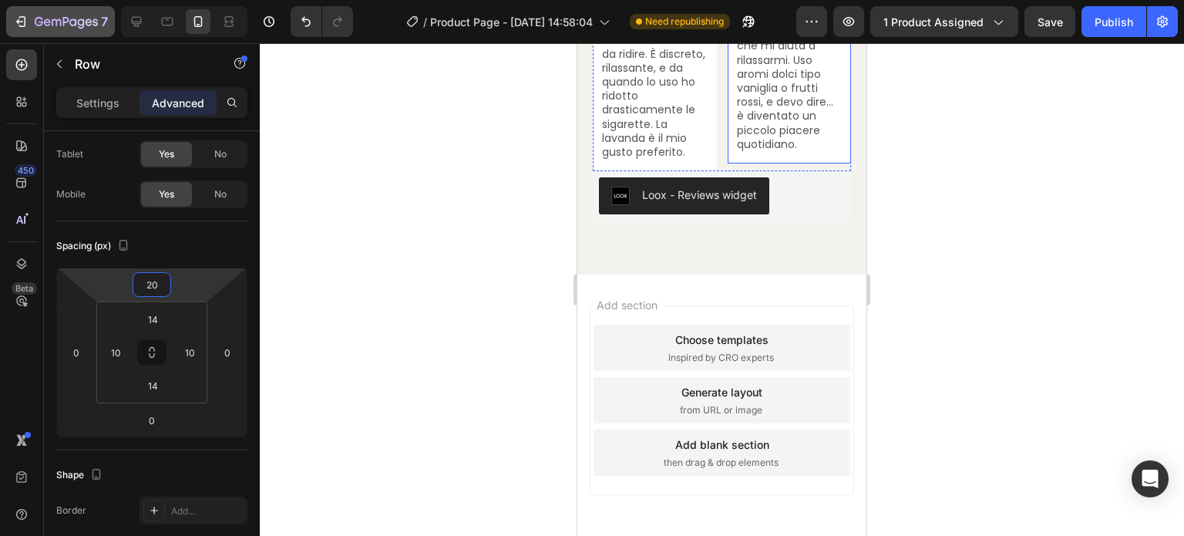
scroll to position [8887, 0]
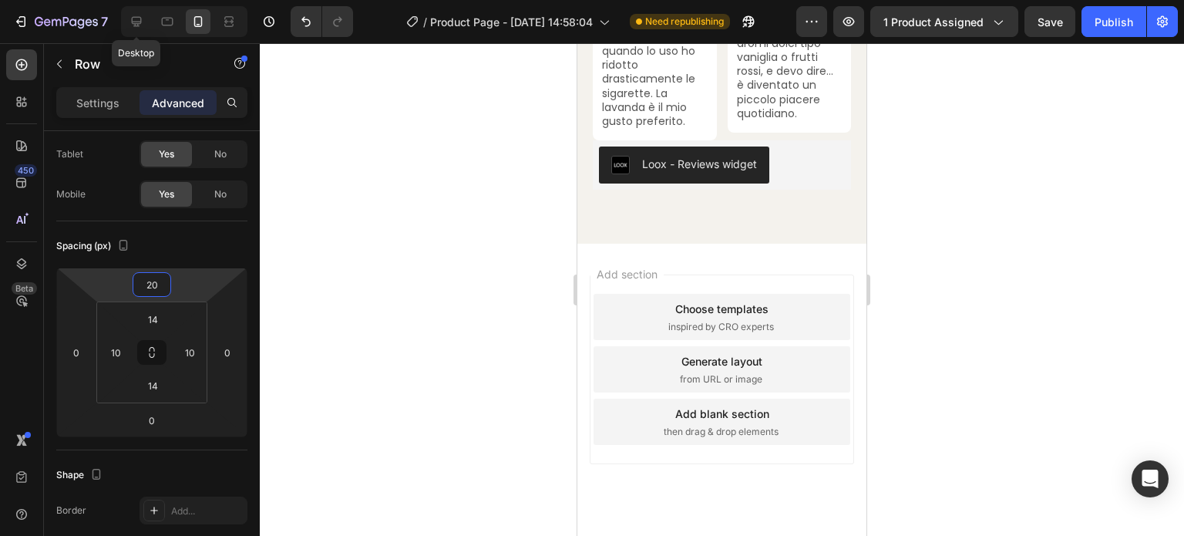
click at [139, 23] on icon at bounding box center [137, 22] width 10 height 10
type input "0"
type input "32"
type input "24"
type input "32"
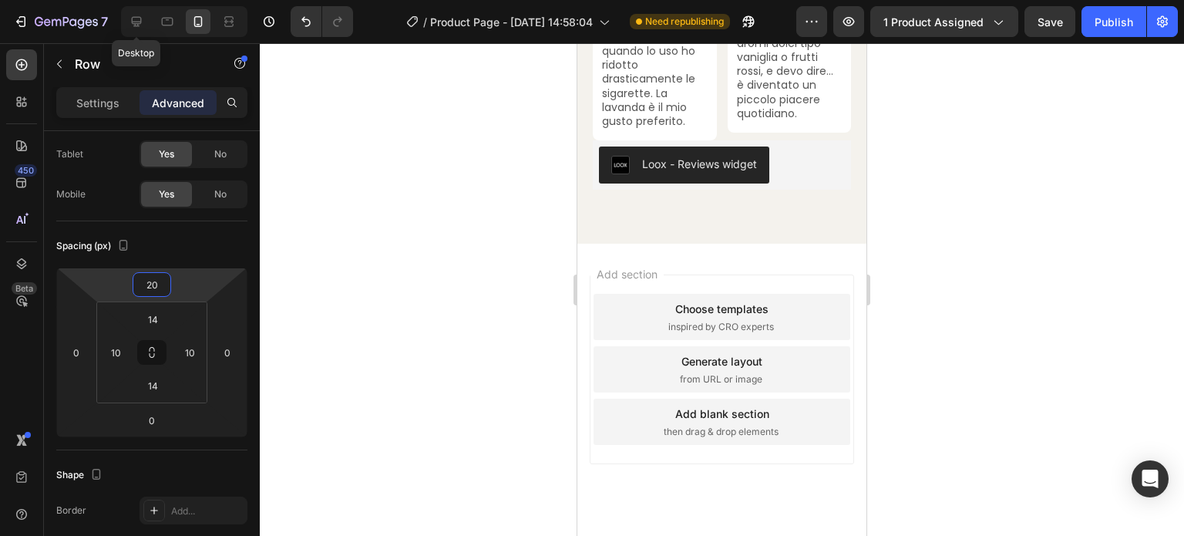
type input "24"
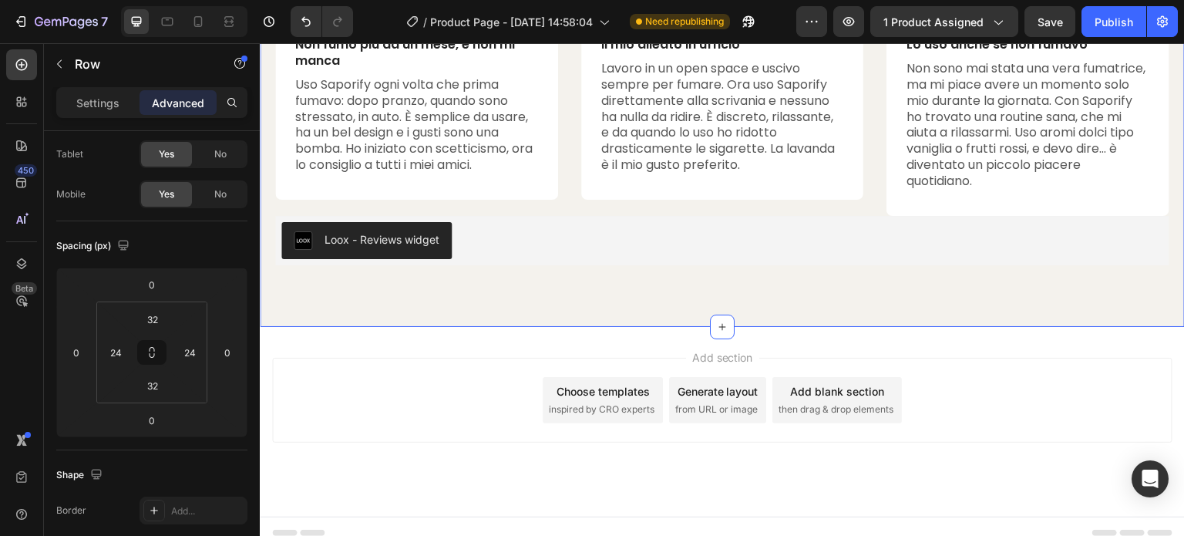
scroll to position [6411, 0]
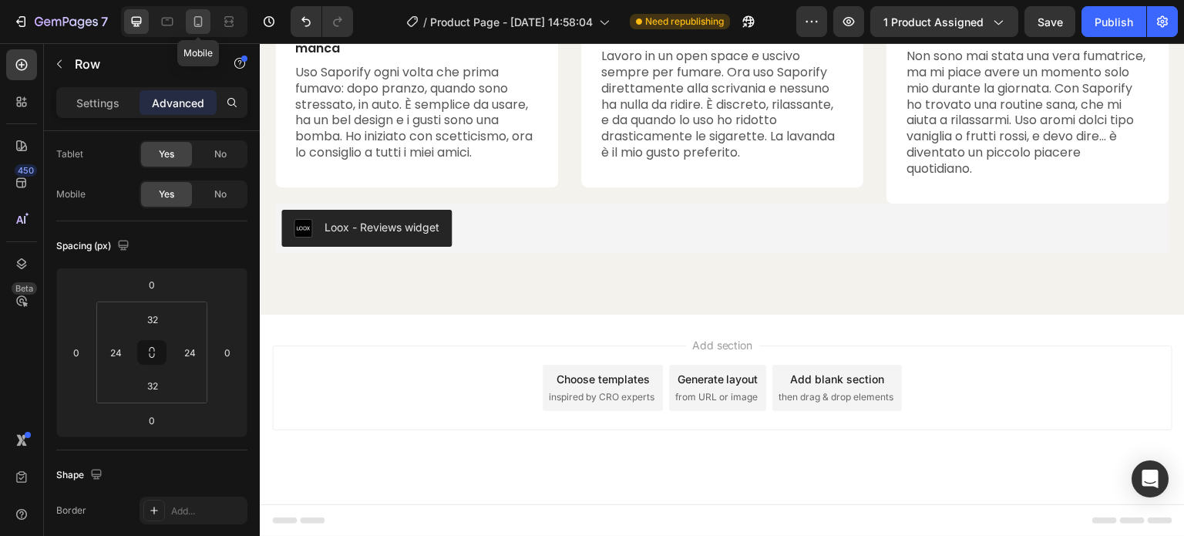
click at [194, 23] on icon at bounding box center [198, 21] width 8 height 11
type input "20"
type input "14"
type input "10"
type input "14"
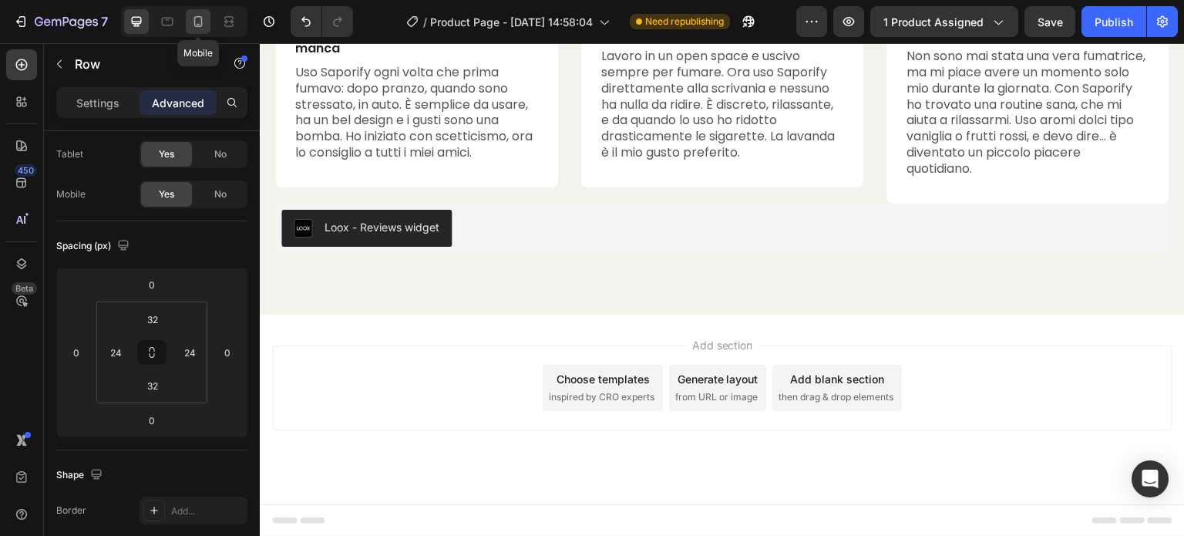
type input "10"
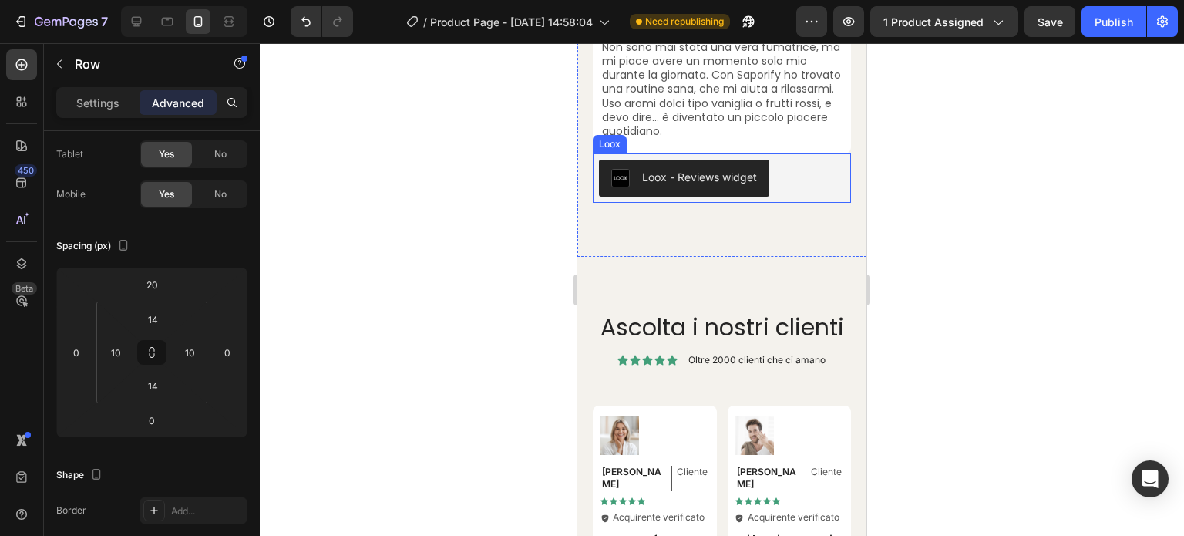
scroll to position [7264, 0]
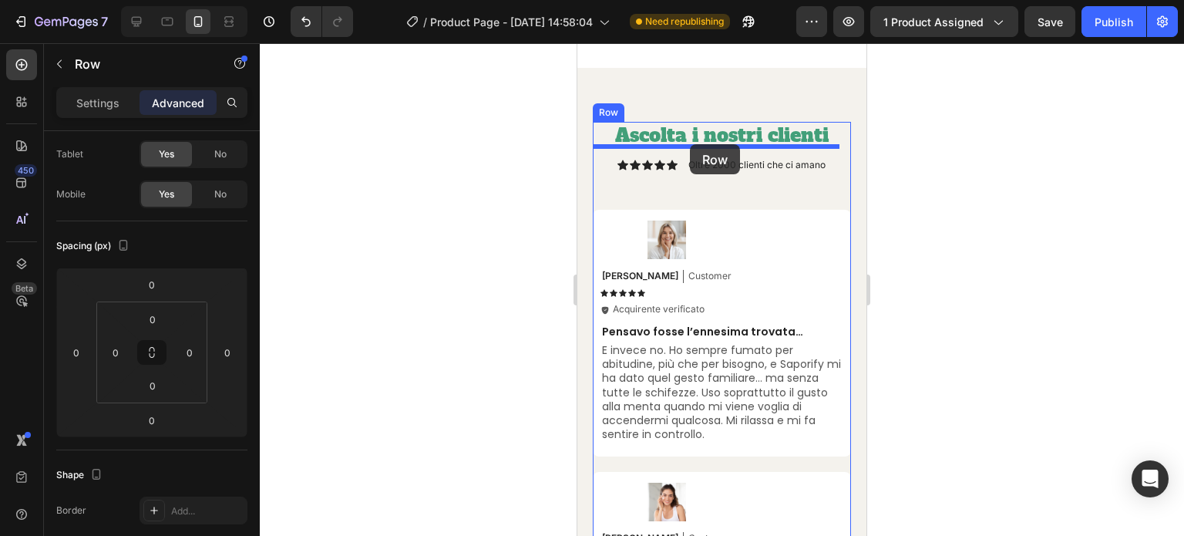
scroll to position [5746, 0]
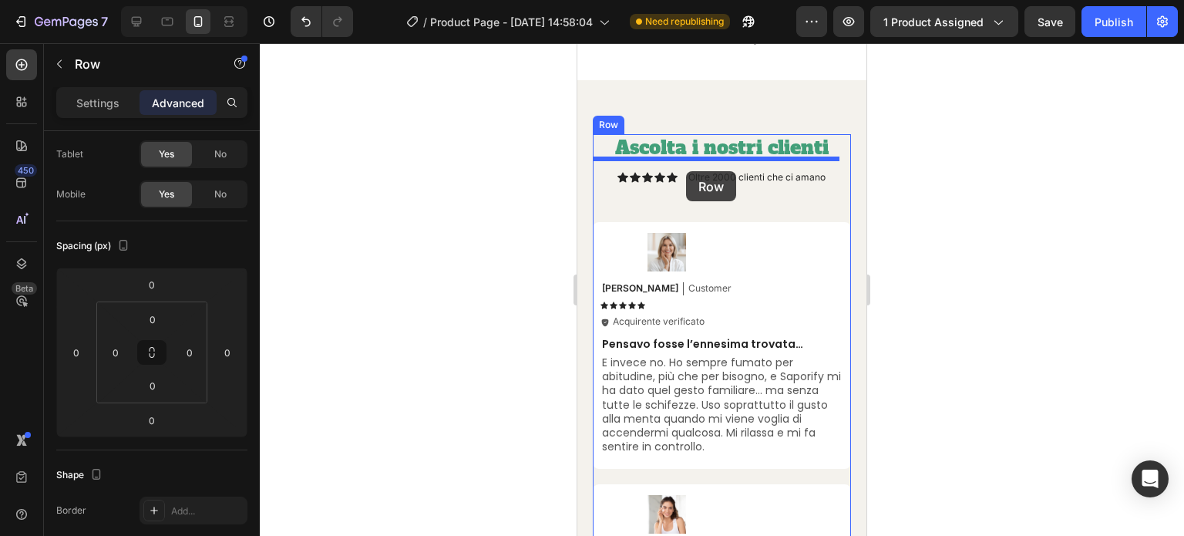
drag, startPoint x: 637, startPoint y: 233, endPoint x: 686, endPoint y: 171, distance: 79.1
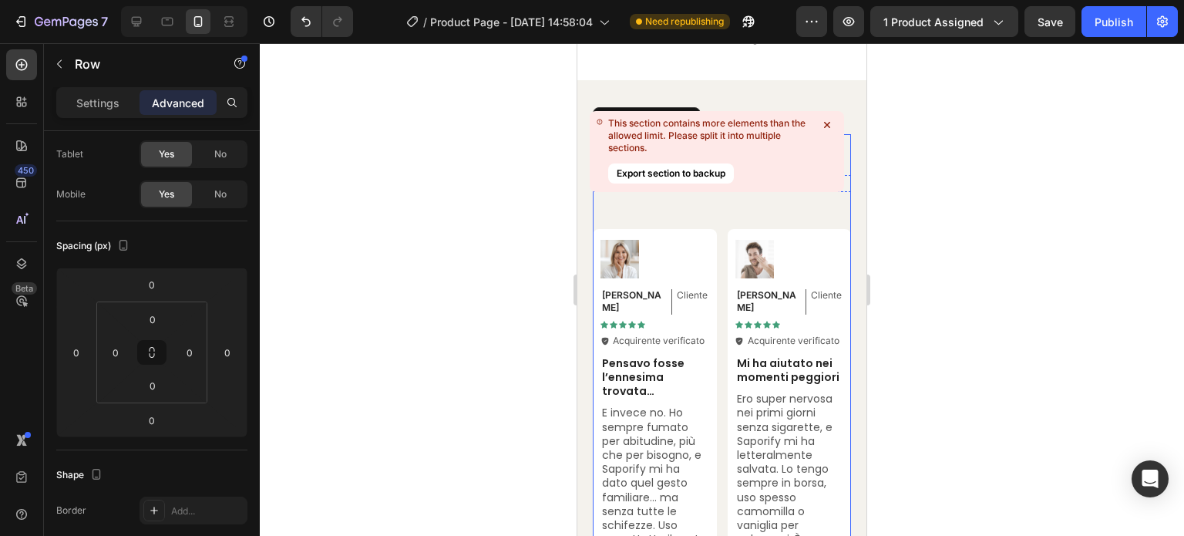
click at [701, 175] on button "Export section to backup" at bounding box center [671, 173] width 126 height 20
click at [1024, 104] on div at bounding box center [722, 289] width 924 height 492
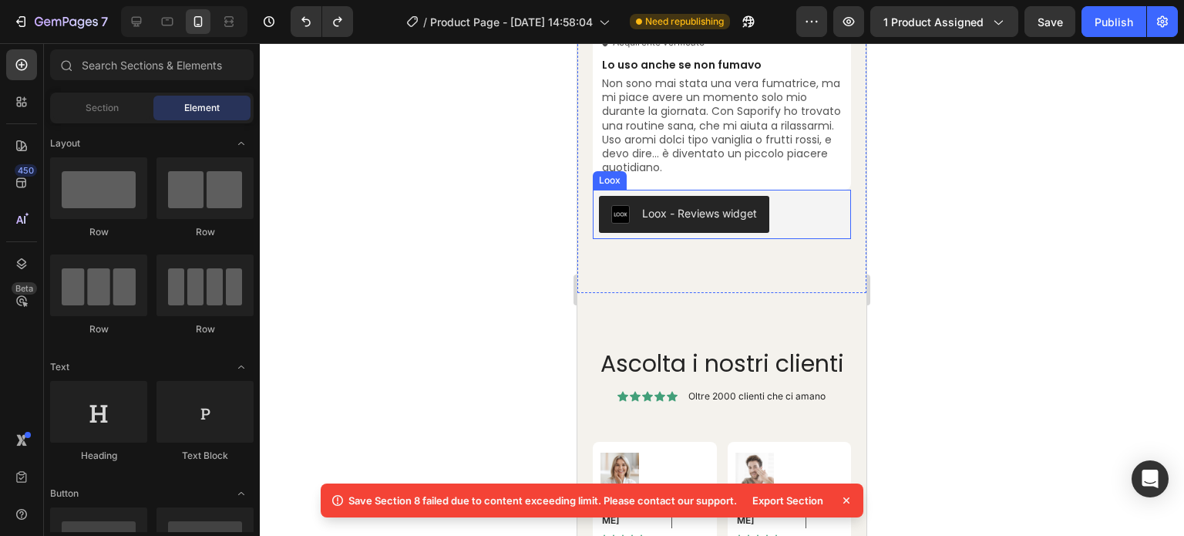
scroll to position [7672, 0]
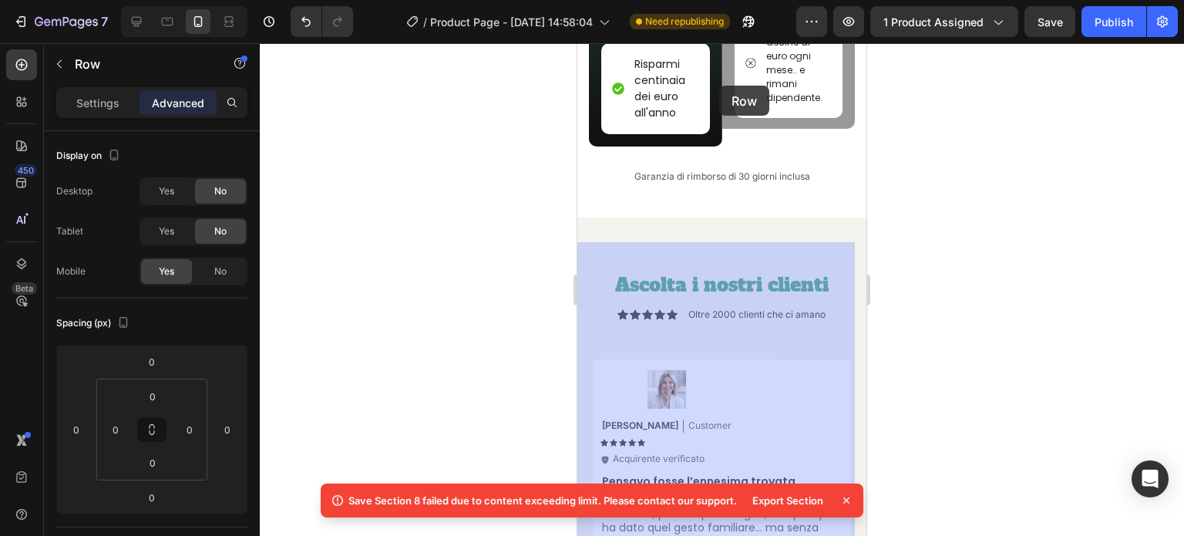
scroll to position [5674, 0]
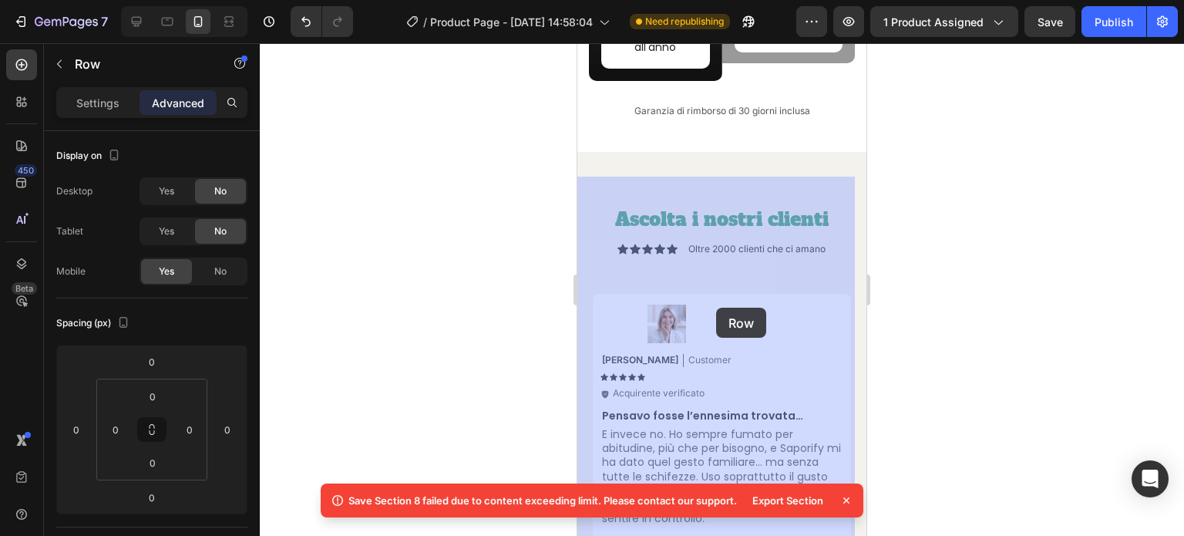
drag, startPoint x: 626, startPoint y: 369, endPoint x: 716, endPoint y: 307, distance: 108.6
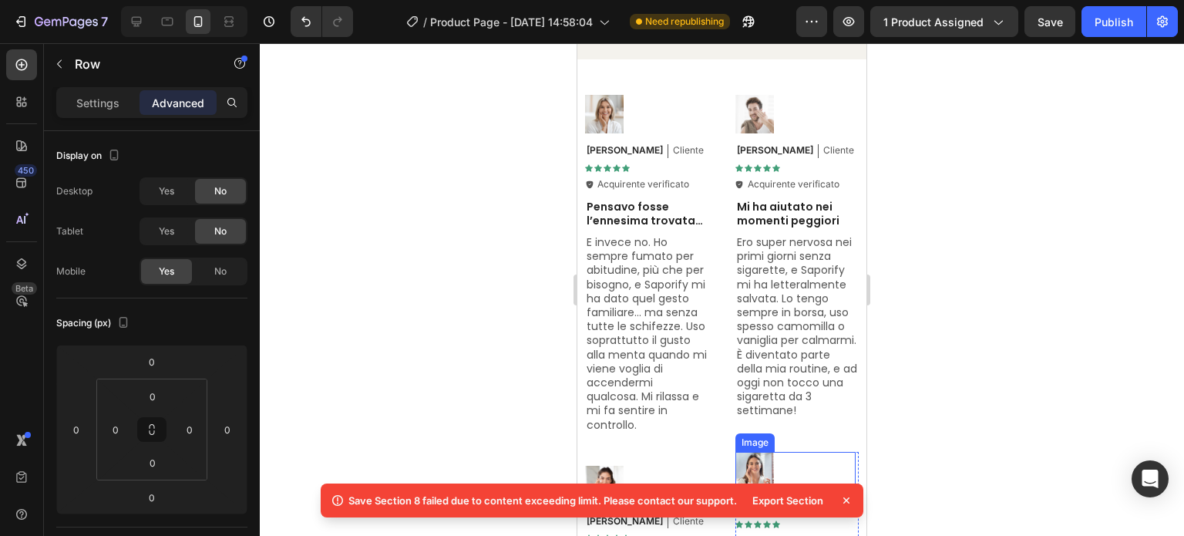
scroll to position [7446, 0]
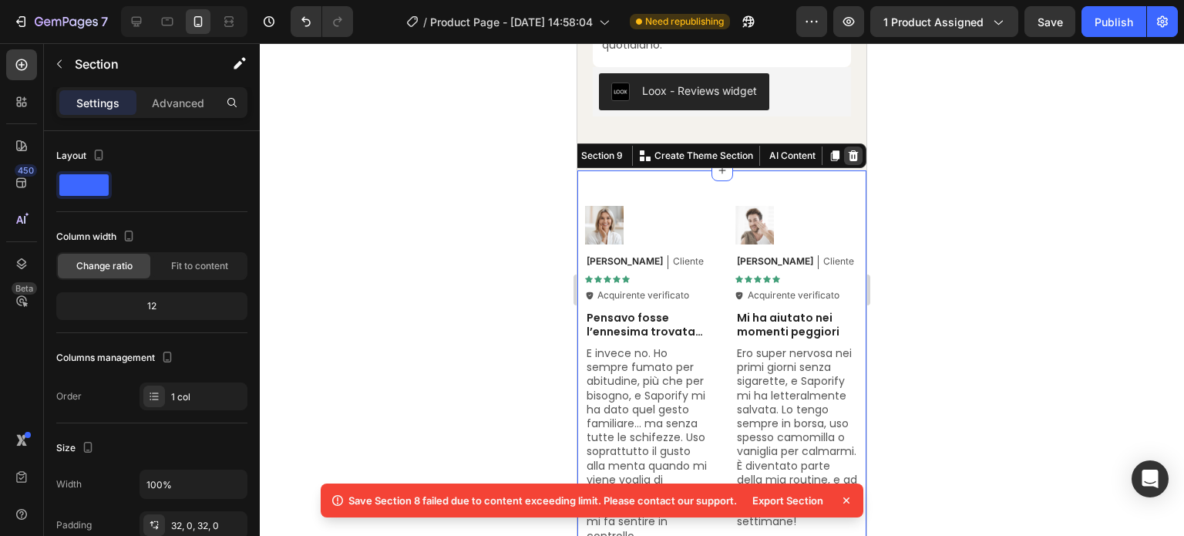
click at [847, 162] on icon at bounding box center [853, 155] width 12 height 12
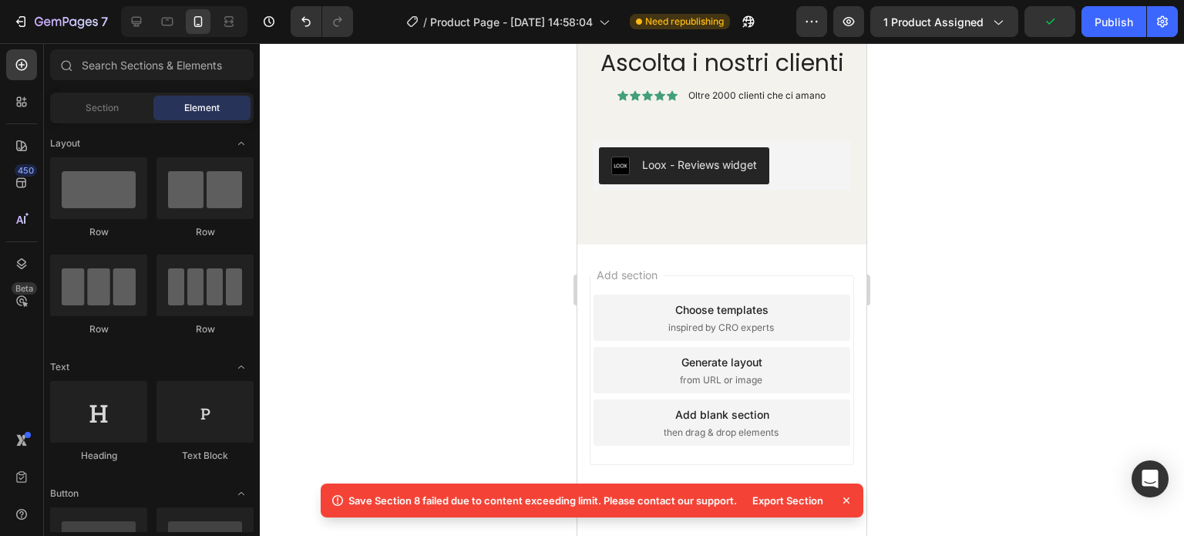
scroll to position [7472, 0]
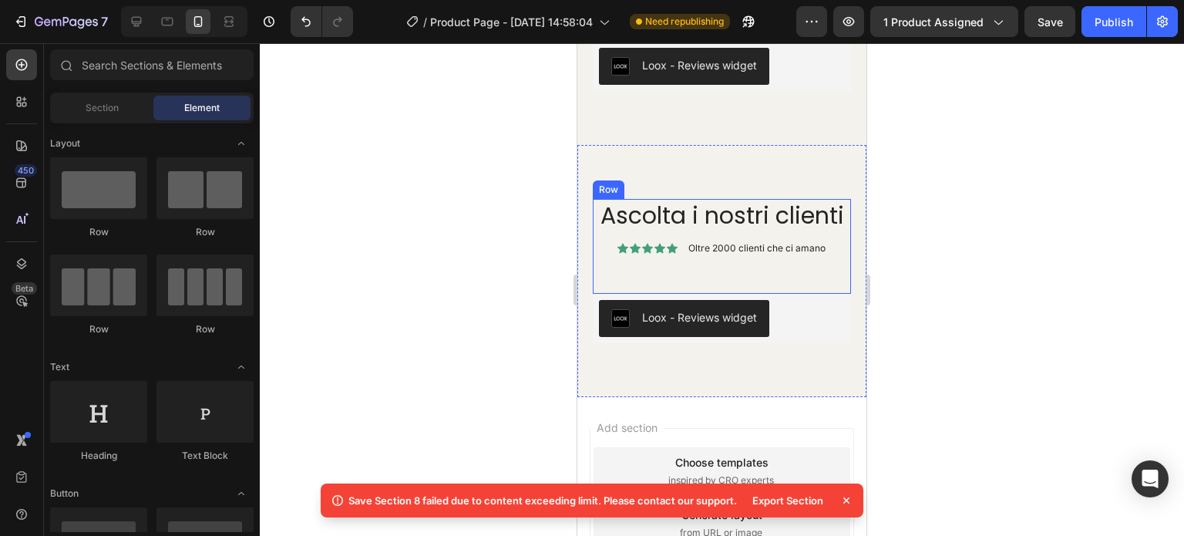
click at [818, 280] on div "Ascolta i nostri clienti Heading Icon Icon Icon Icon Icon Icon List Oltre 2000 …" at bounding box center [722, 246] width 258 height 95
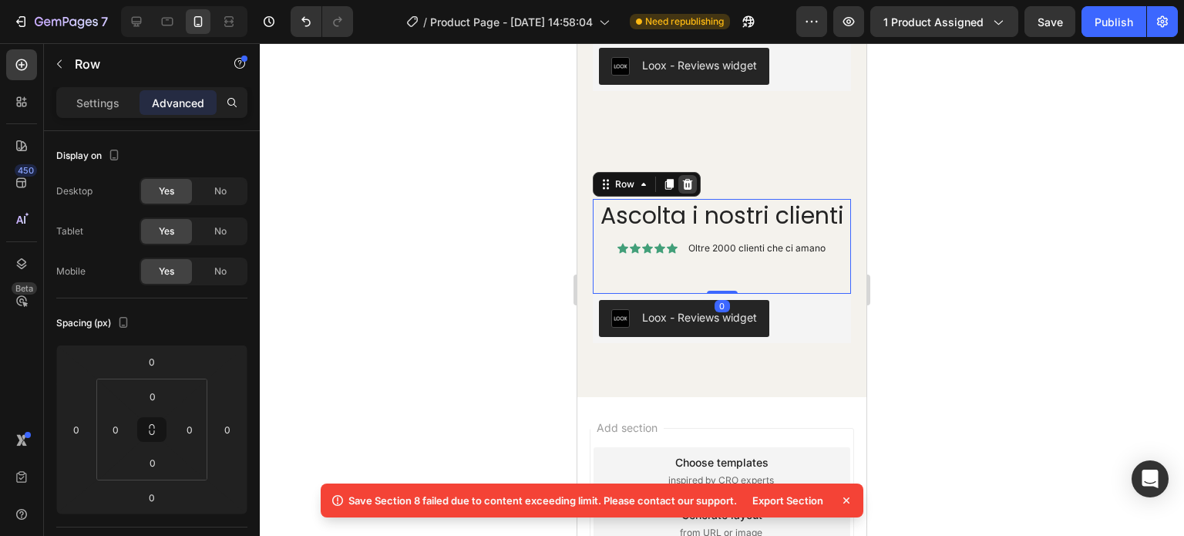
click at [692, 190] on icon at bounding box center [687, 184] width 12 height 12
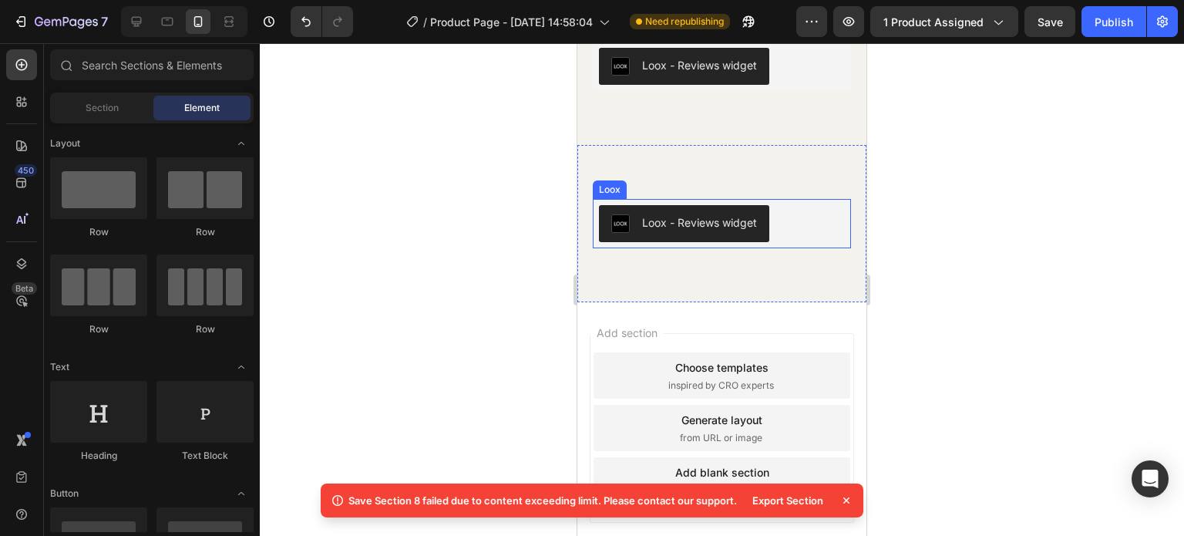
click at [817, 242] on div "Loox - Reviews widget" at bounding box center [722, 223] width 246 height 37
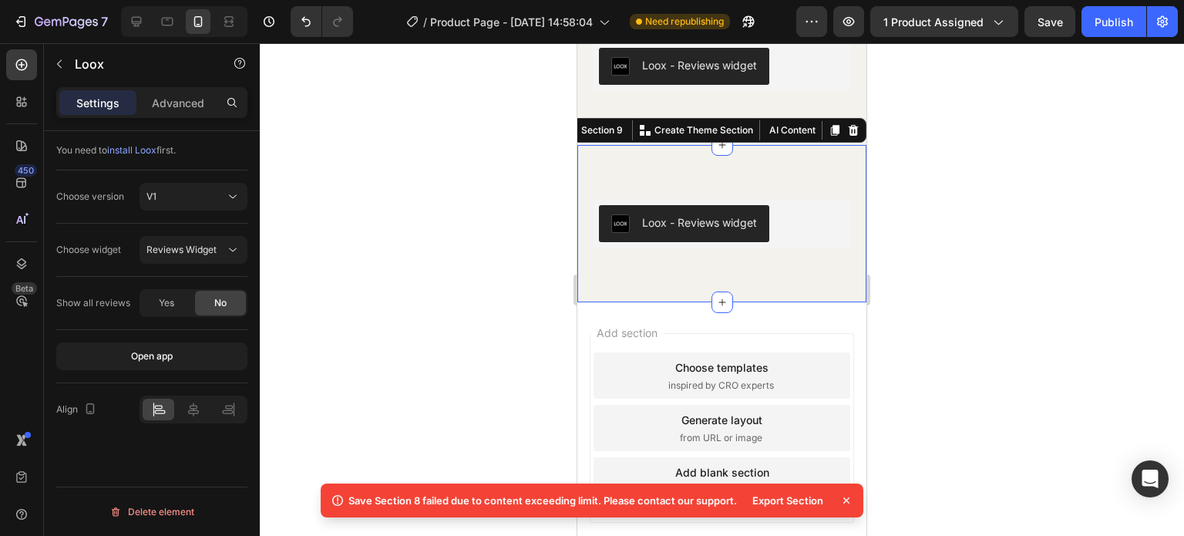
click at [801, 224] on div "Loox - Reviews widget Loox Section 9 You can create reusable sections Create Th…" at bounding box center [721, 223] width 289 height 157
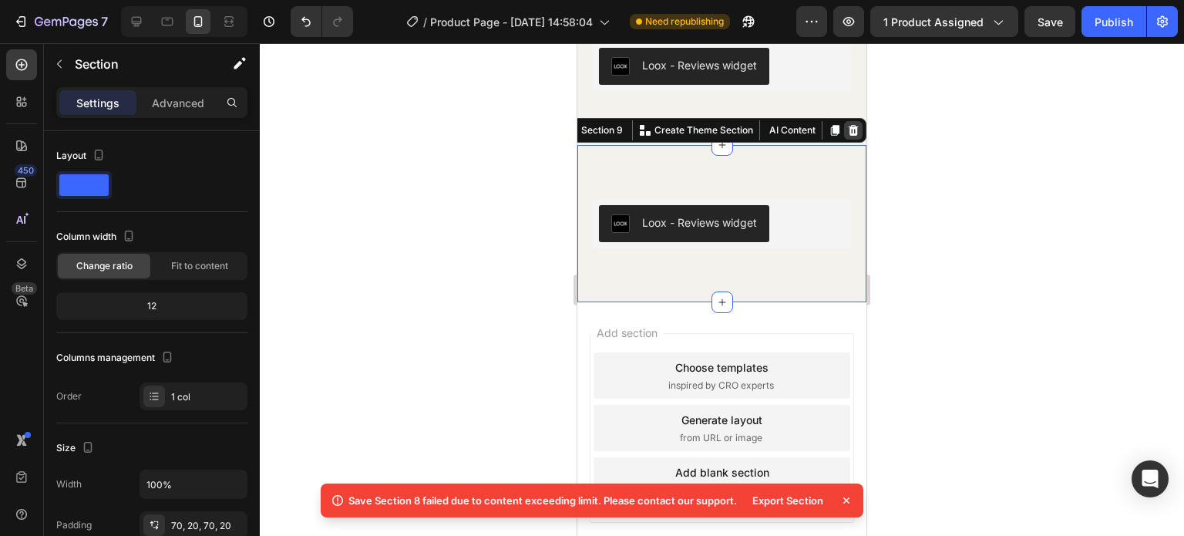
click at [848, 136] on icon at bounding box center [853, 130] width 10 height 11
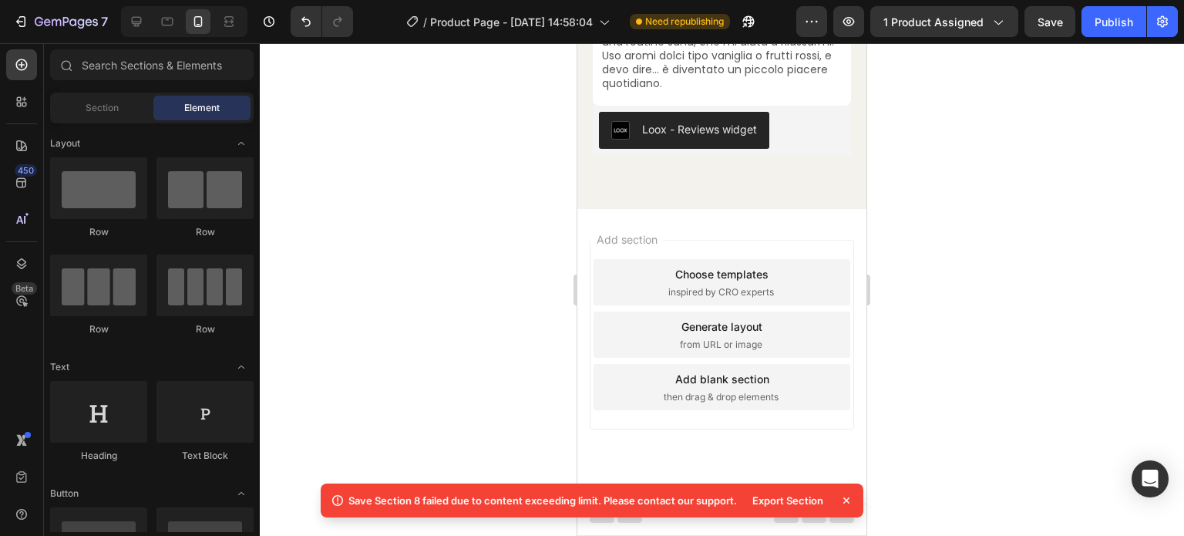
scroll to position [7373, 0]
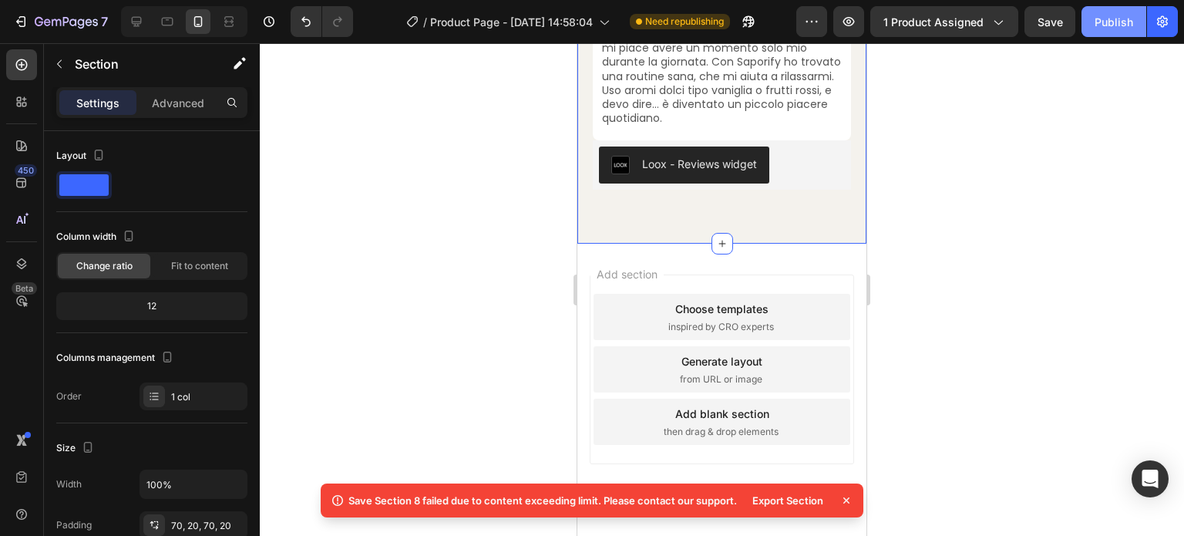
click at [1113, 29] on div "Publish" at bounding box center [1113, 22] width 39 height 16
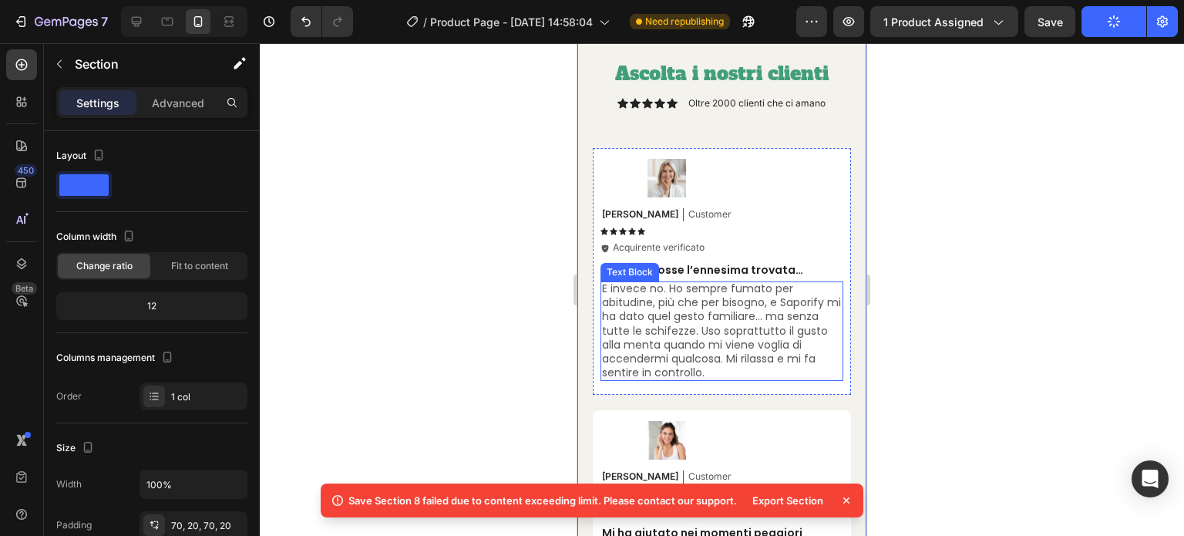
scroll to position [5601, 0]
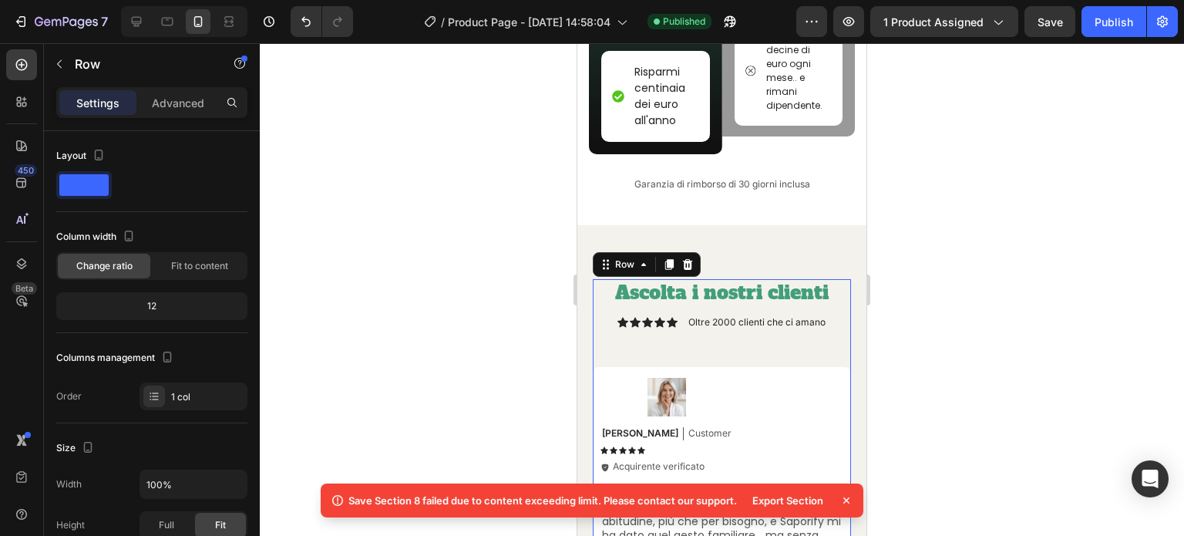
click at [845, 501] on icon at bounding box center [846, 500] width 6 height 6
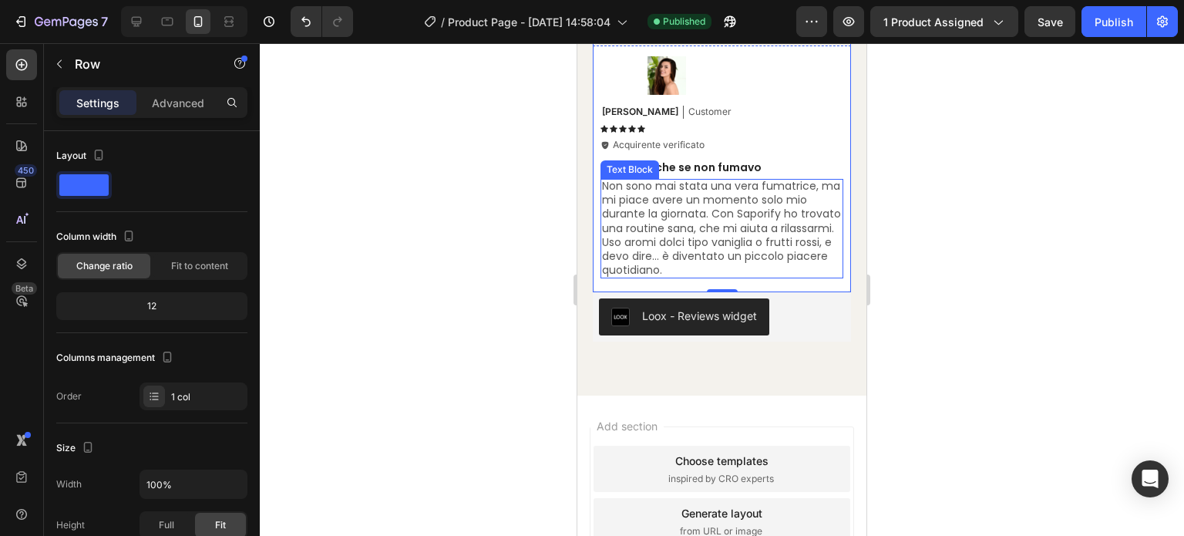
scroll to position [7219, 0]
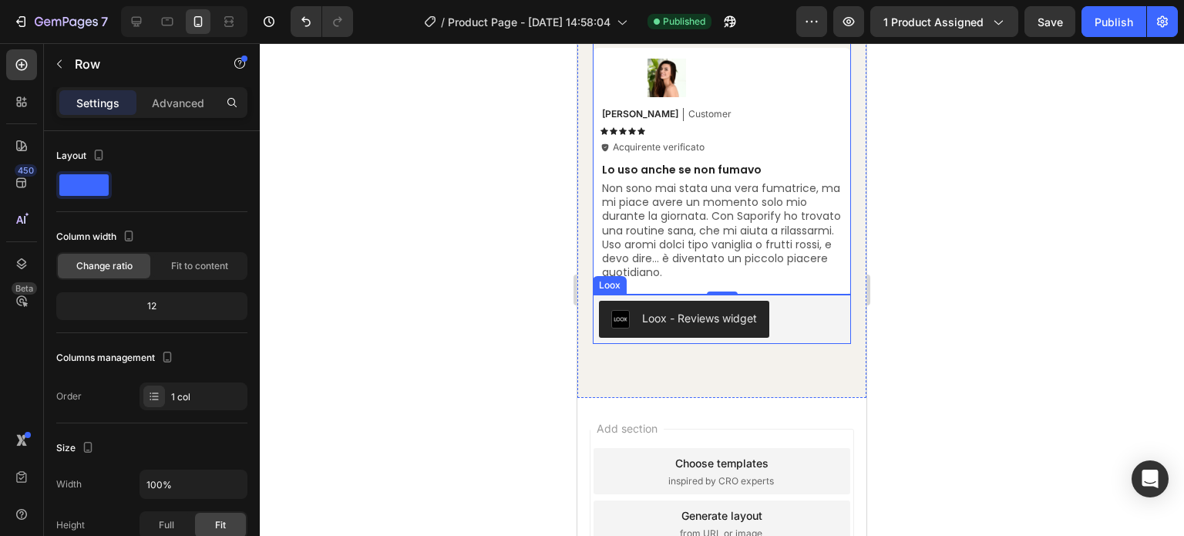
click at [798, 338] on div "Loox - Reviews widget" at bounding box center [722, 319] width 246 height 37
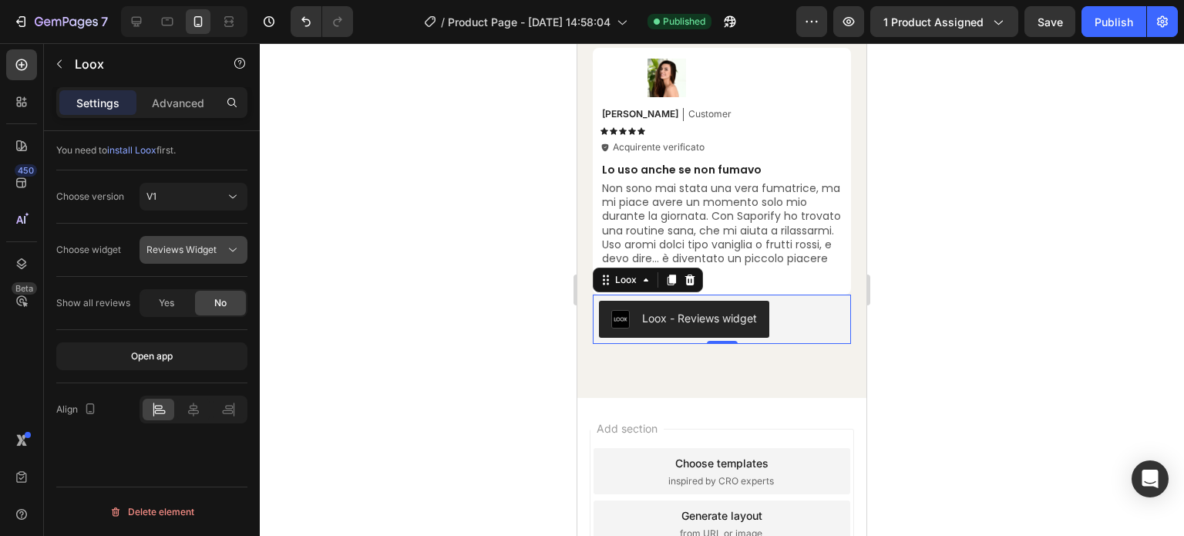
click at [225, 249] on icon at bounding box center [232, 249] width 15 height 15
click at [227, 230] on div "Choose widget Reviews Widget" at bounding box center [151, 249] width 191 height 53
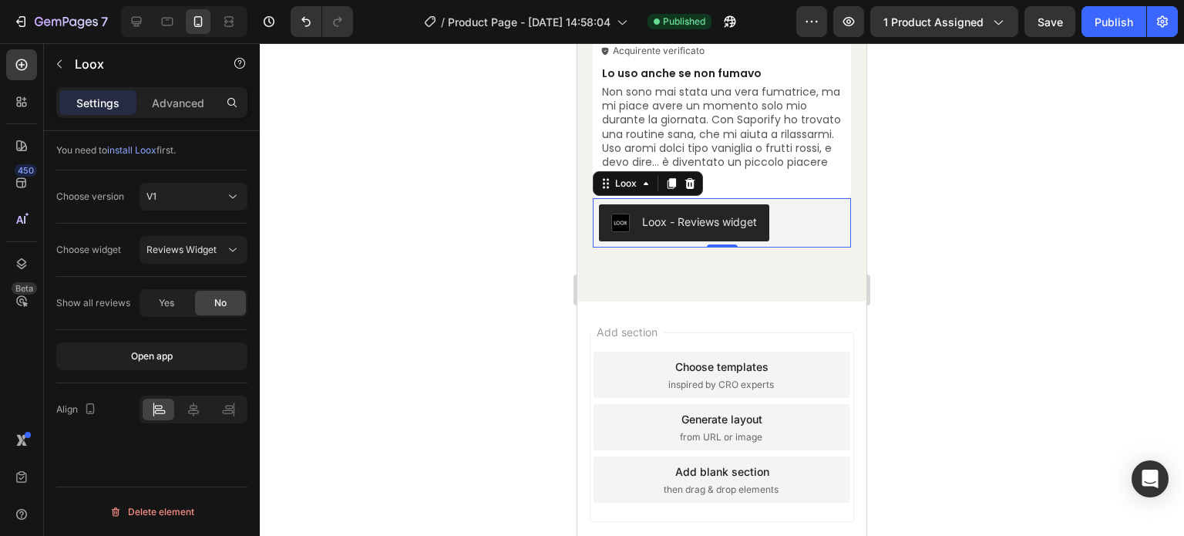
scroll to position [7373, 0]
